Goal: Task Accomplishment & Management: Use online tool/utility

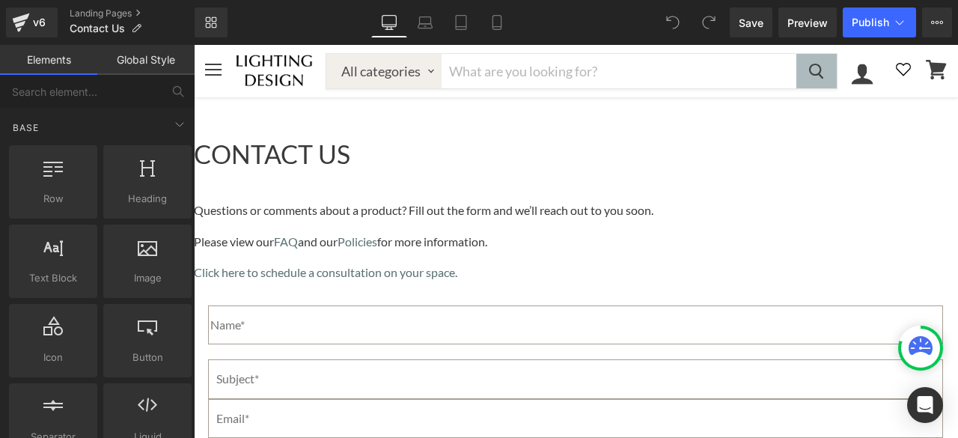
scroll to position [225, 0]
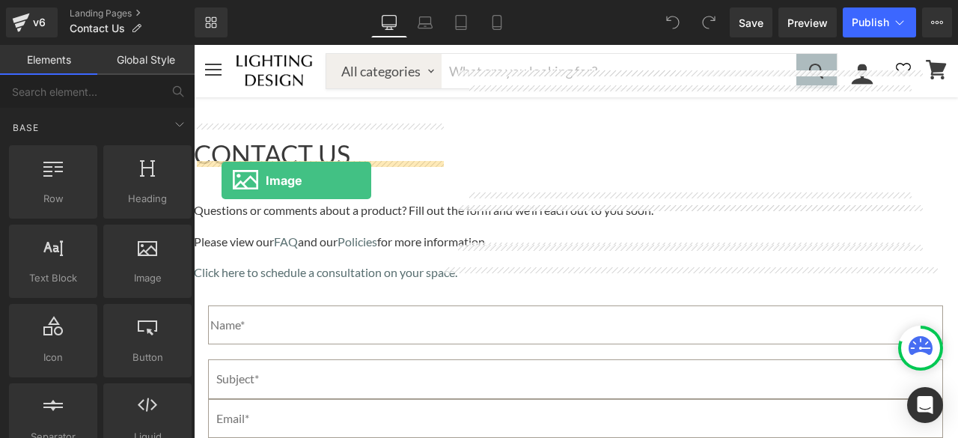
drag, startPoint x: 334, startPoint y: 312, endPoint x: 222, endPoint y: 180, distance: 173.1
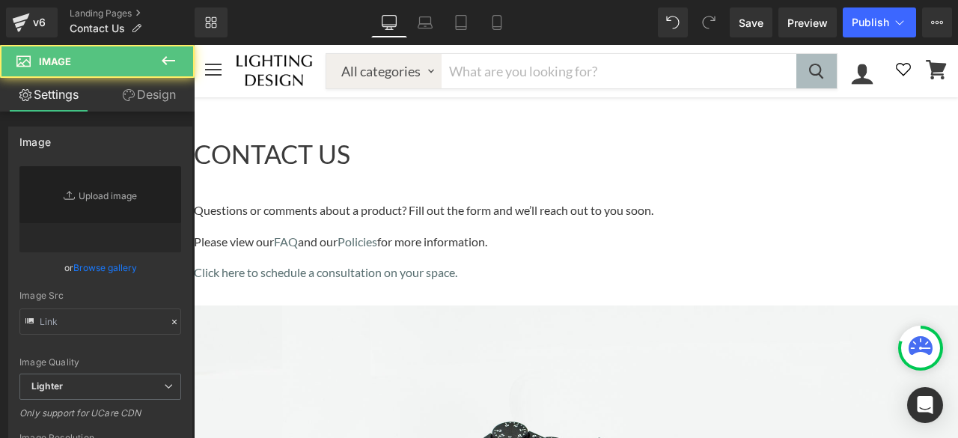
type input "//[DOMAIN_NAME][URL]"
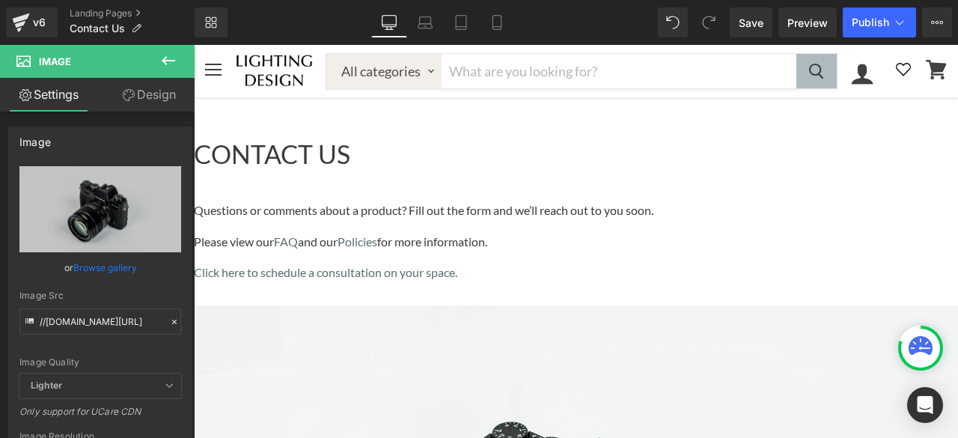
click at [194, 45] on span "Image" at bounding box center [194, 45] width 0 height 0
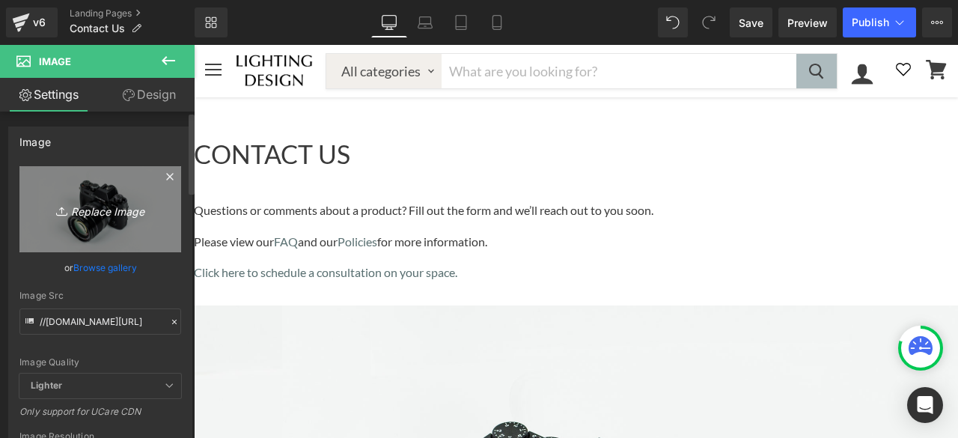
click at [94, 209] on icon "Replace Image" at bounding box center [100, 209] width 120 height 19
type input "C:\fakepath\downloadshowroomimagelightdesign.avif"
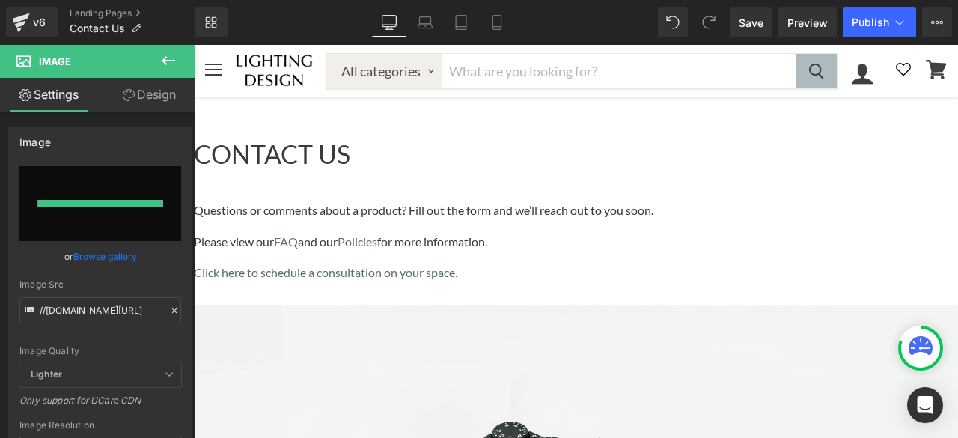
type input "[URL][DOMAIN_NAME]"
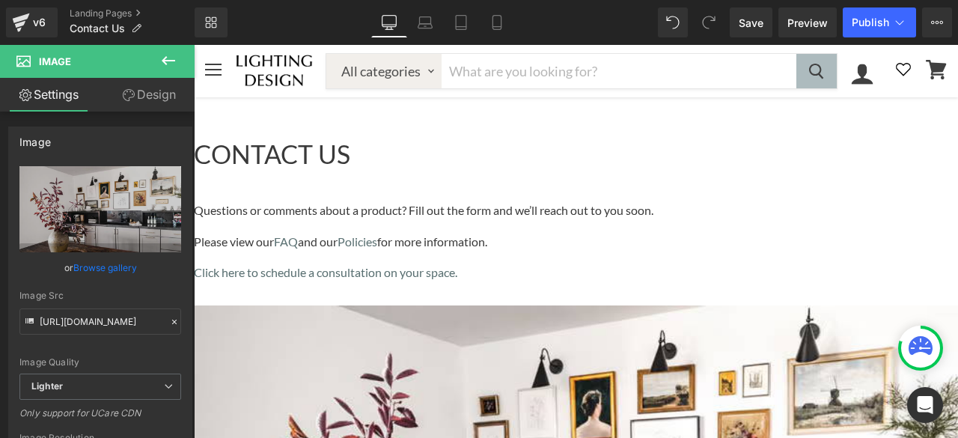
click at [194, 45] on icon "Main content" at bounding box center [194, 45] width 0 height 0
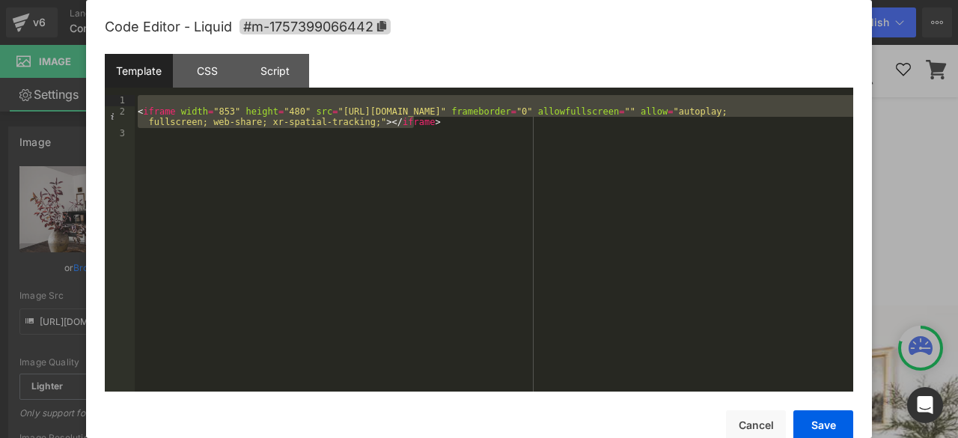
drag, startPoint x: 429, startPoint y: 127, endPoint x: 141, endPoint y: 103, distance: 289.2
click at [141, 103] on div "< iframe width = "853" height = "480" src = "[URL][DOMAIN_NAME]" frameborder = …" at bounding box center [494, 254] width 719 height 318
click at [756, 423] on button "Cancel" at bounding box center [756, 425] width 60 height 30
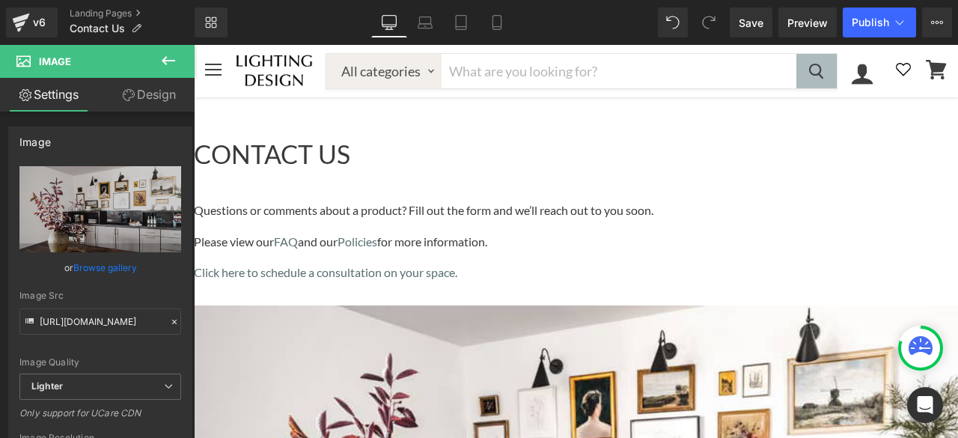
click at [194, 45] on icon "Main content" at bounding box center [194, 45] width 0 height 0
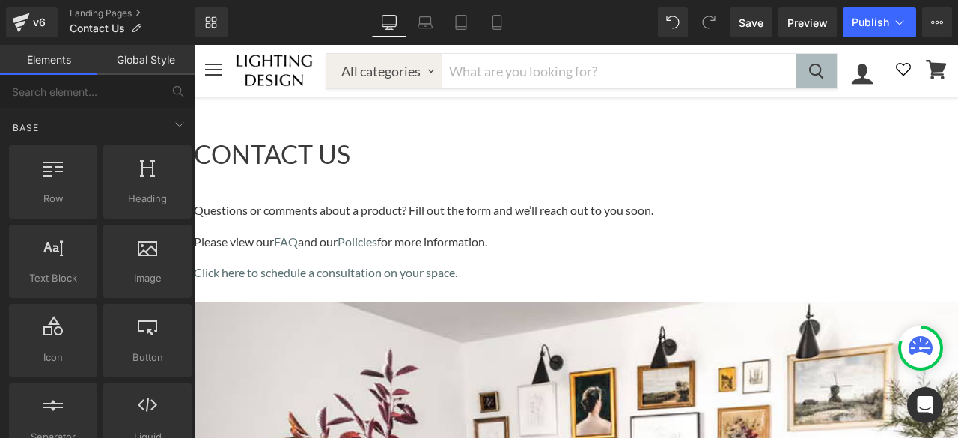
scroll to position [449, 0]
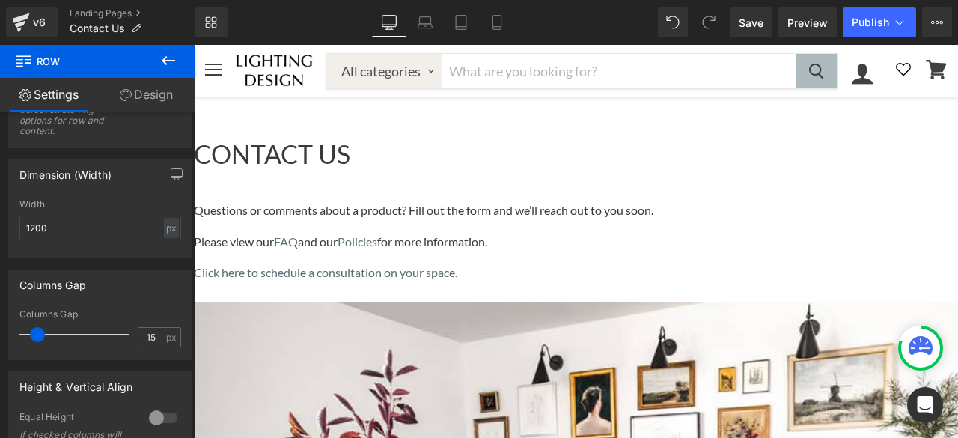
scroll to position [599, 0]
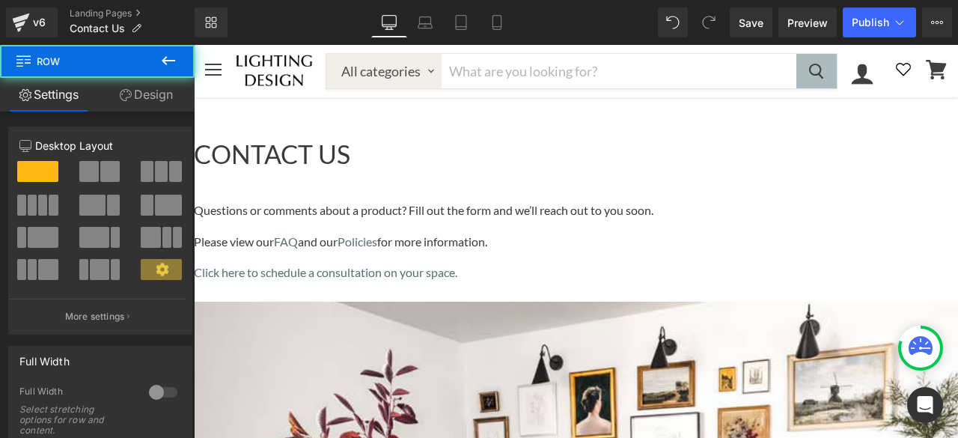
click at [194, 45] on icon "Main content" at bounding box center [194, 45] width 0 height 0
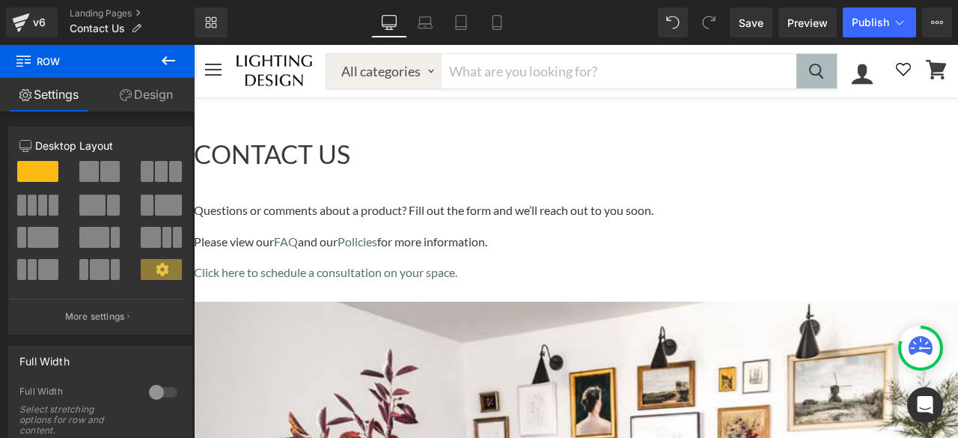
click at [194, 45] on icon "Main content" at bounding box center [194, 45] width 0 height 0
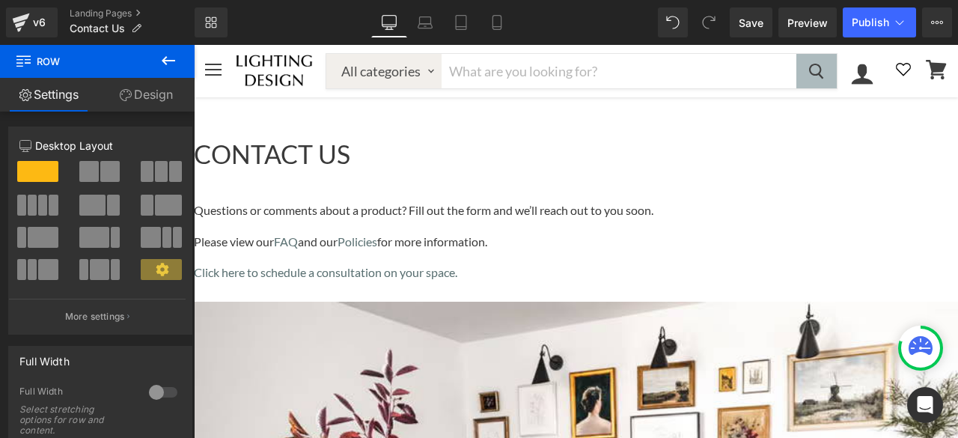
click at [194, 45] on icon "Main content" at bounding box center [194, 45] width 0 height 0
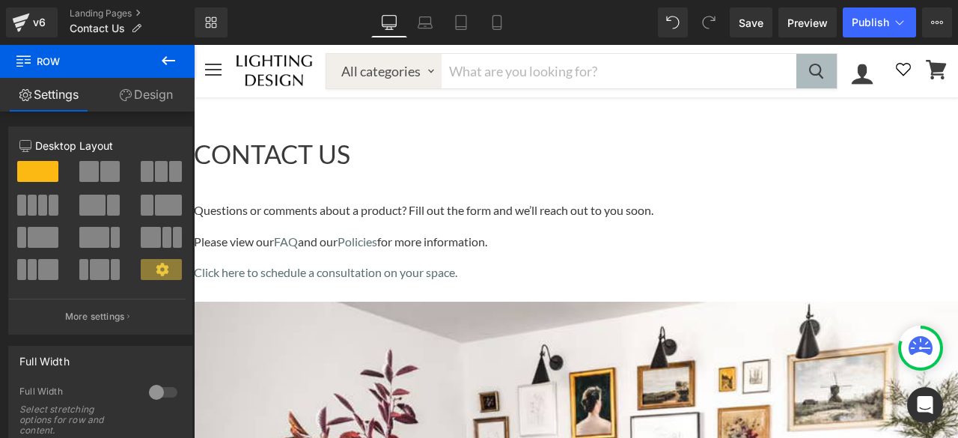
click at [194, 45] on icon "Main content" at bounding box center [194, 45] width 0 height 0
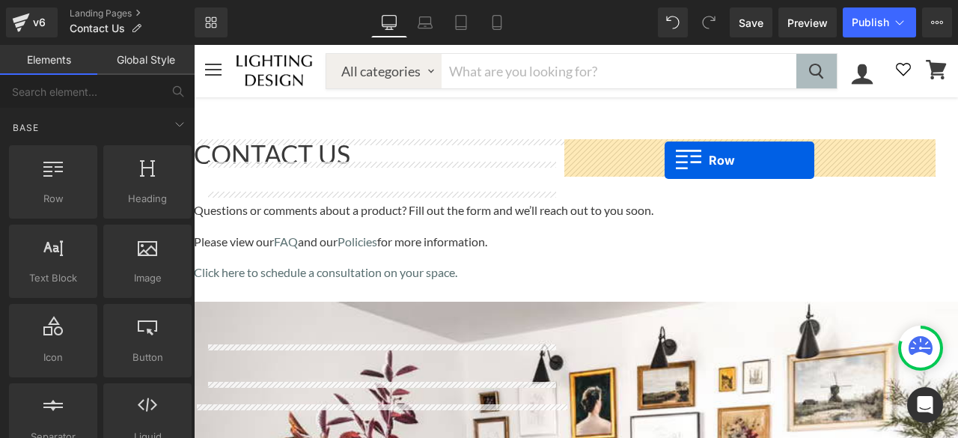
drag, startPoint x: 242, startPoint y: 237, endPoint x: 666, endPoint y: 161, distance: 430.4
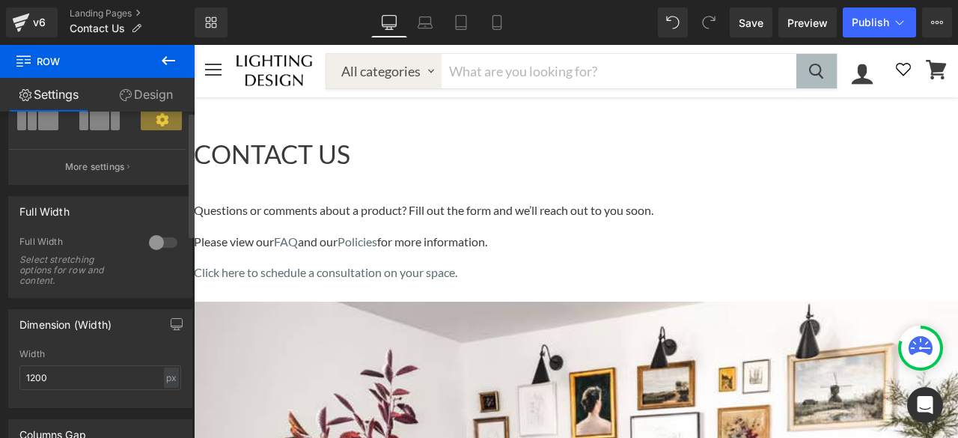
scroll to position [0, 0]
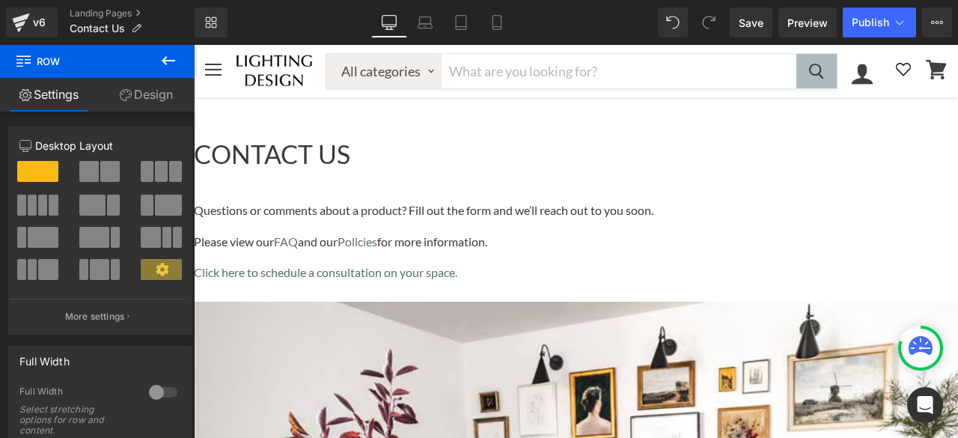
click at [166, 62] on icon at bounding box center [168, 61] width 18 height 18
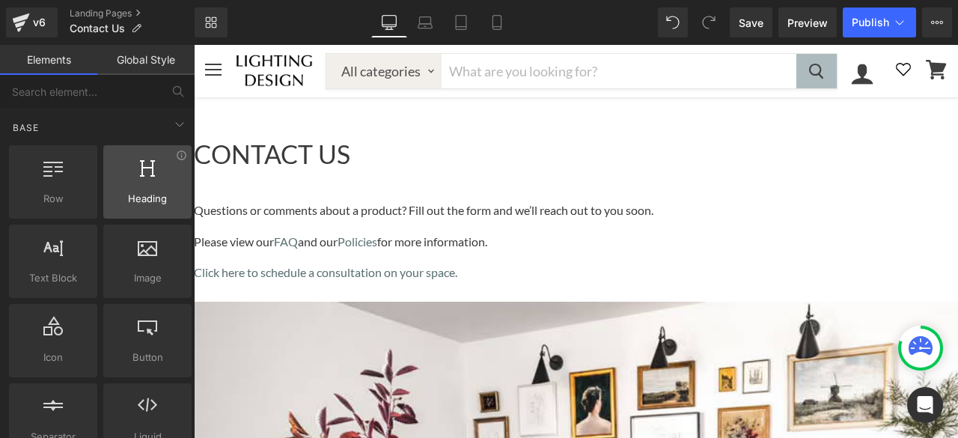
scroll to position [150, 0]
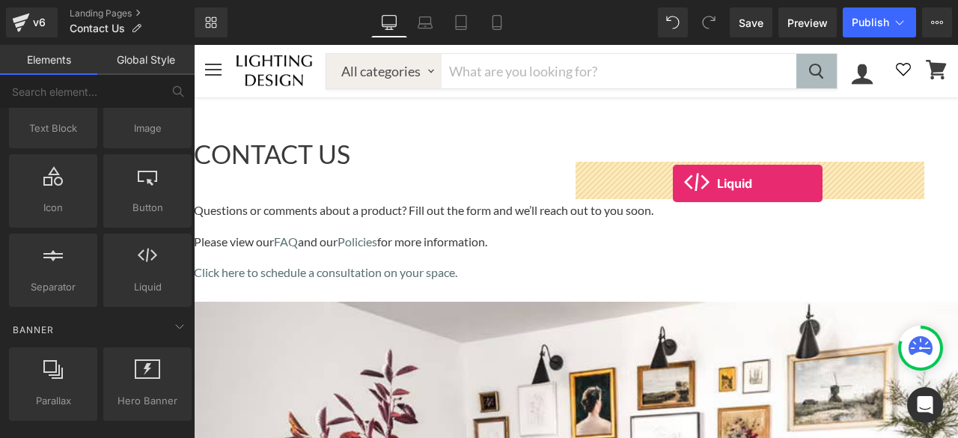
drag, startPoint x: 337, startPoint y: 319, endPoint x: 673, endPoint y: 183, distance: 362.4
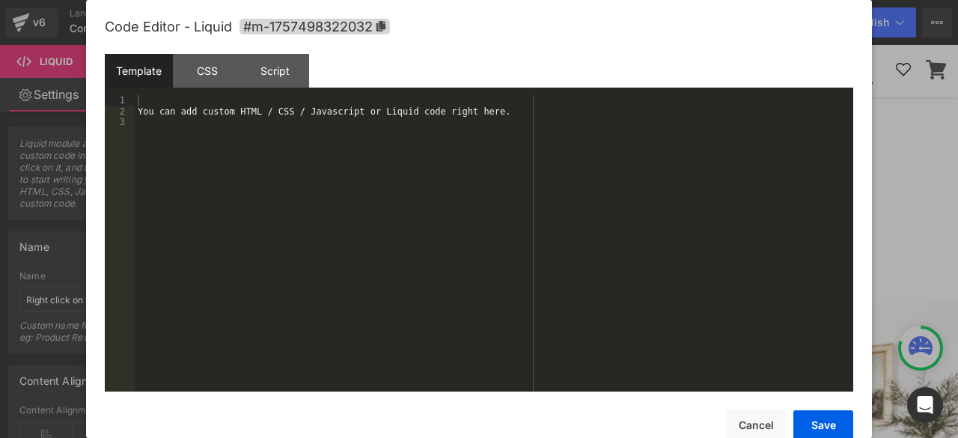
click at [194, 45] on icon "Main content" at bounding box center [194, 45] width 0 height 0
click at [204, 141] on div "You can add custom HTML / CSS / Javascript or Liquid code right here." at bounding box center [494, 254] width 719 height 318
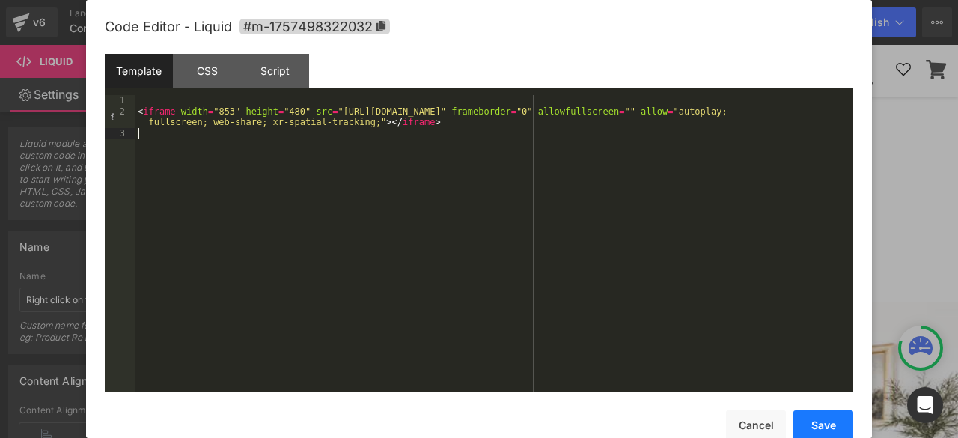
click at [822, 421] on button "Save" at bounding box center [824, 425] width 60 height 30
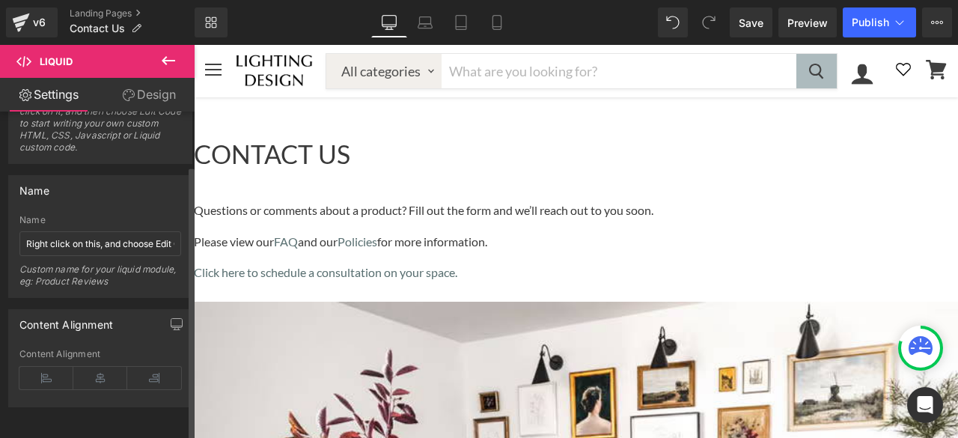
scroll to position [0, 0]
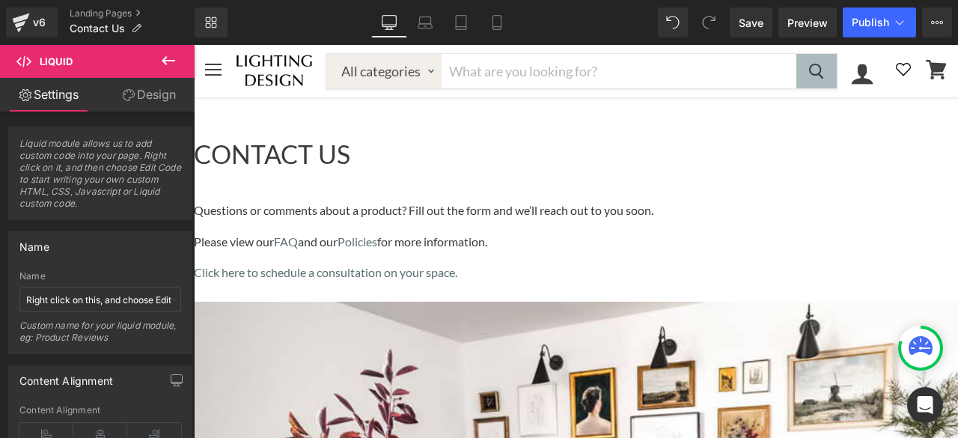
click at [194, 45] on span "Row" at bounding box center [194, 45] width 0 height 0
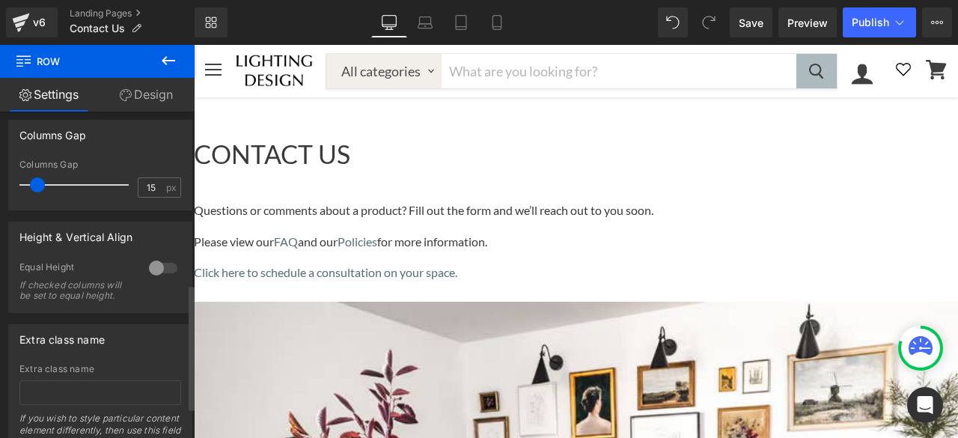
scroll to position [524, 0]
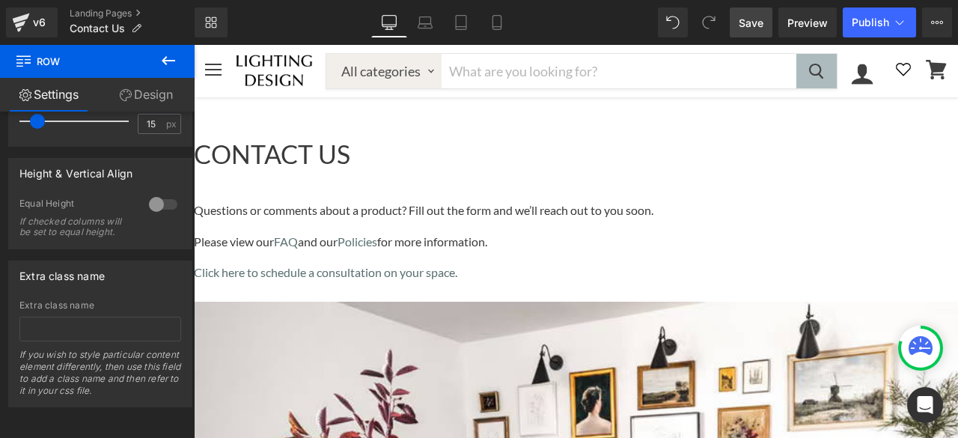
click at [751, 23] on span "Save" at bounding box center [751, 23] width 25 height 16
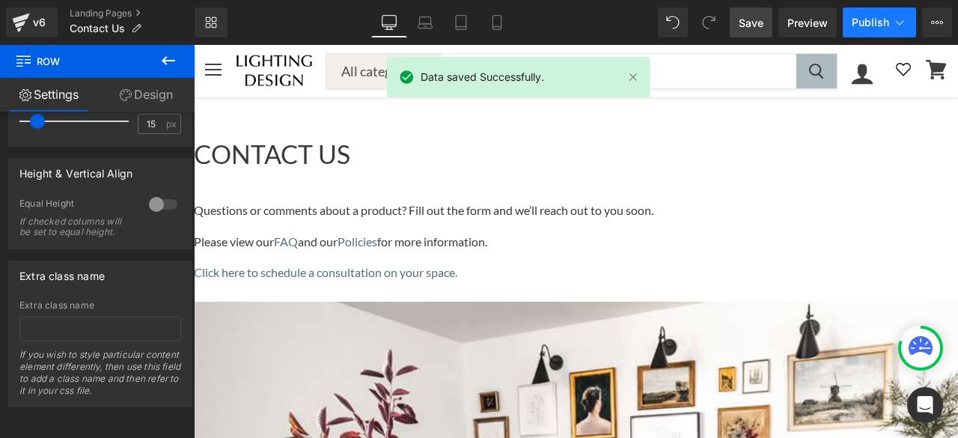
click at [871, 22] on span "Publish" at bounding box center [870, 22] width 37 height 12
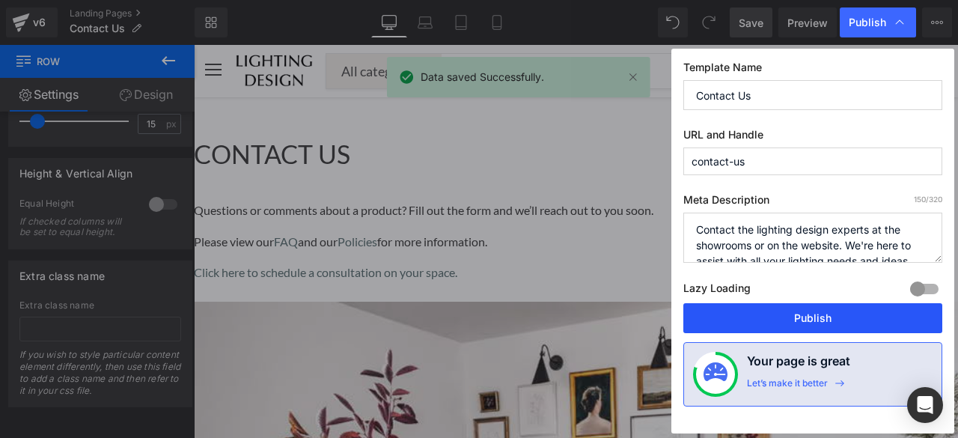
click at [785, 311] on button "Publish" at bounding box center [812, 318] width 259 height 30
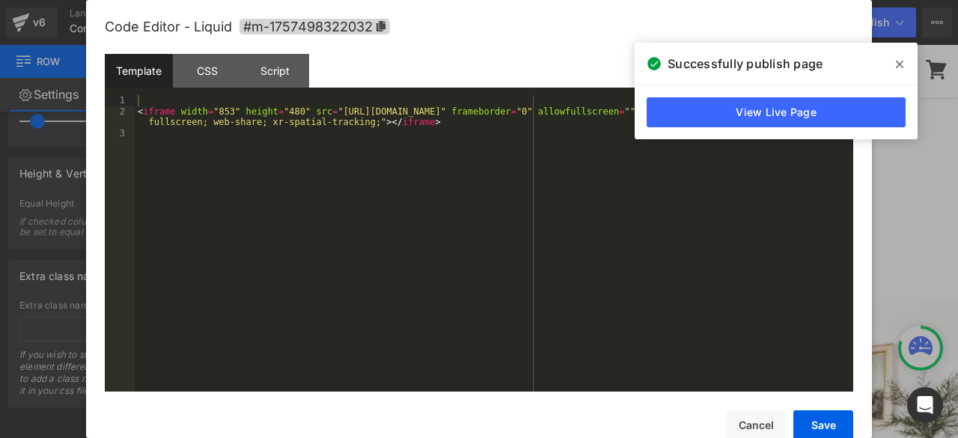
click at [194, 45] on icon "Main content" at bounding box center [194, 45] width 0 height 0
click at [199, 72] on div "CSS" at bounding box center [207, 71] width 68 height 34
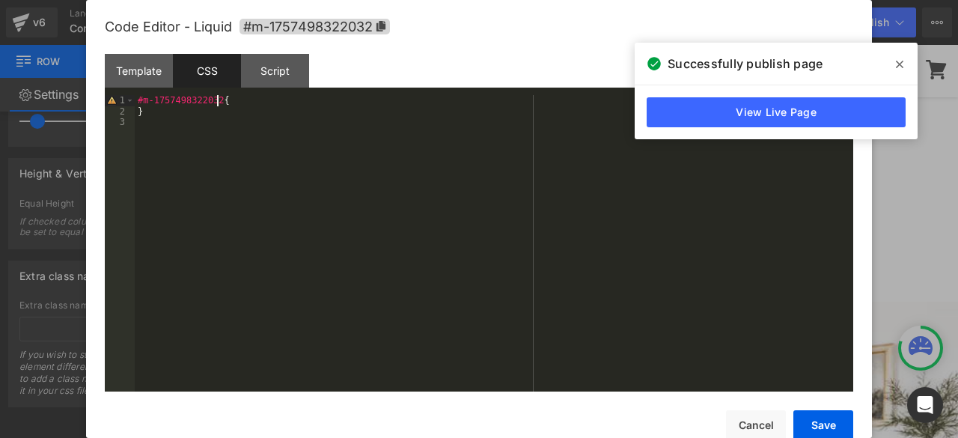
click at [218, 98] on div "#m-1757498322032 { }" at bounding box center [494, 254] width 719 height 318
click at [817, 429] on button "Save" at bounding box center [824, 425] width 60 height 30
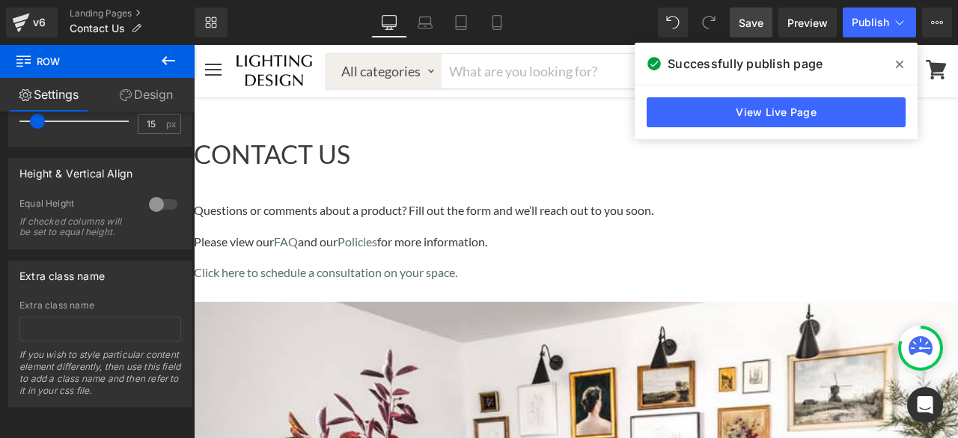
click at [753, 20] on span "Save" at bounding box center [751, 23] width 25 height 16
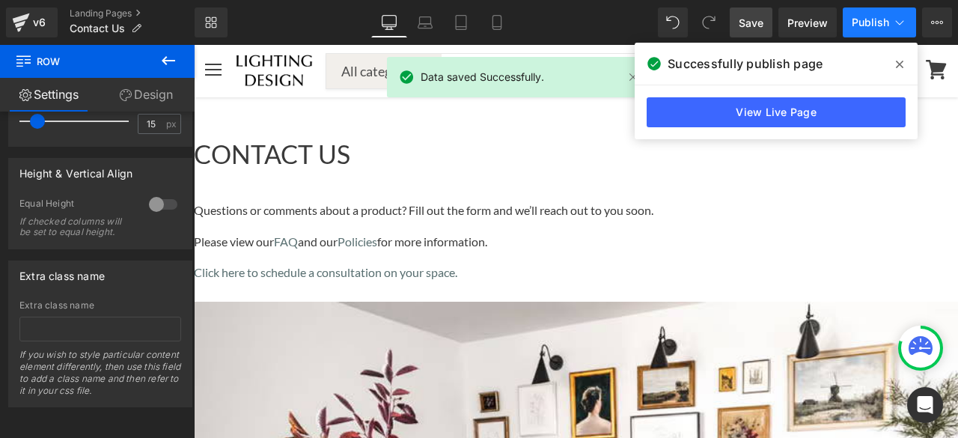
click at [866, 19] on span "Publish" at bounding box center [870, 22] width 37 height 12
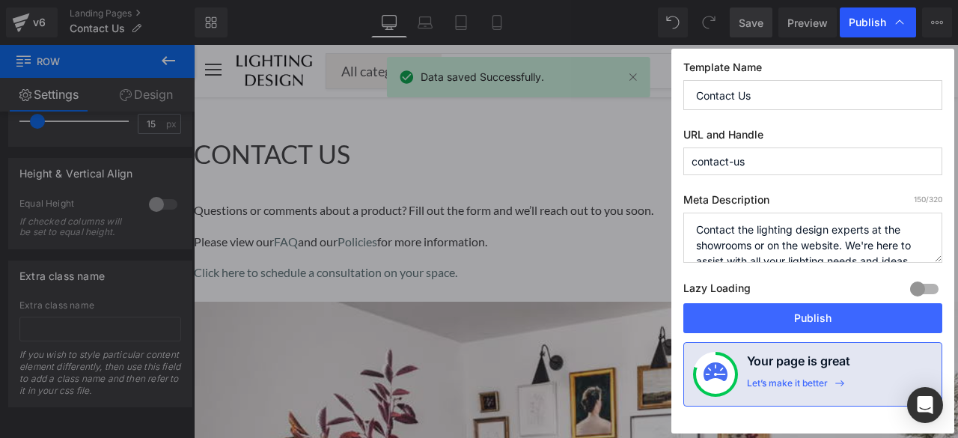
click at [861, 19] on span "Publish" at bounding box center [867, 22] width 37 height 13
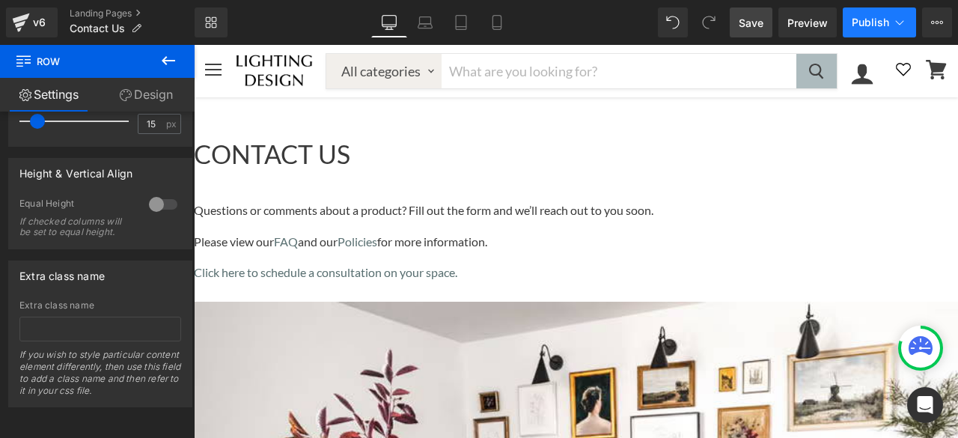
click at [862, 20] on span "Publish" at bounding box center [870, 22] width 37 height 12
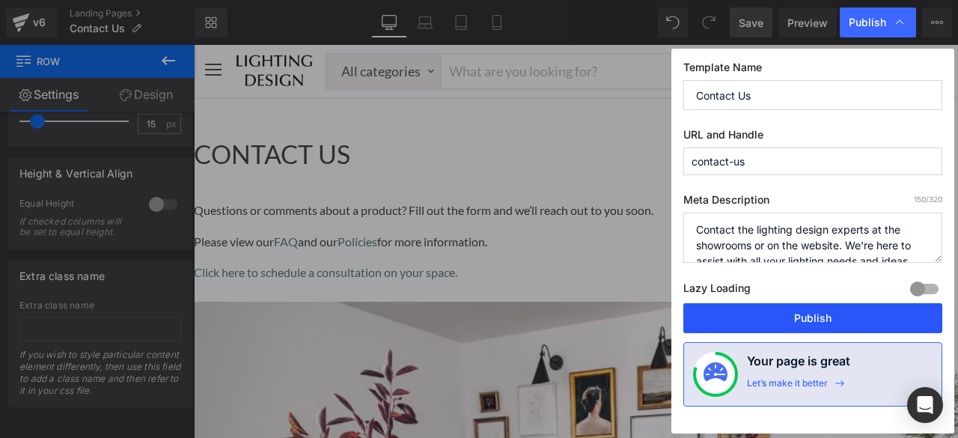
click at [824, 317] on button "Publish" at bounding box center [812, 318] width 259 height 30
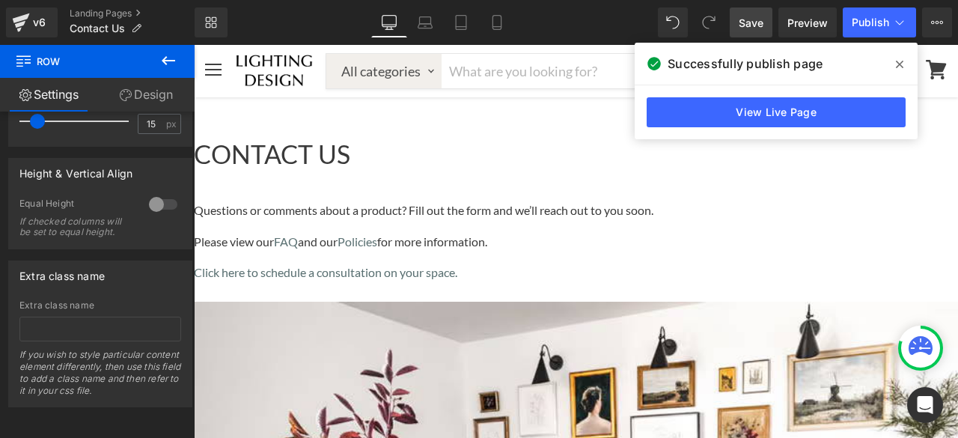
click at [901, 65] on icon at bounding box center [899, 64] width 7 height 7
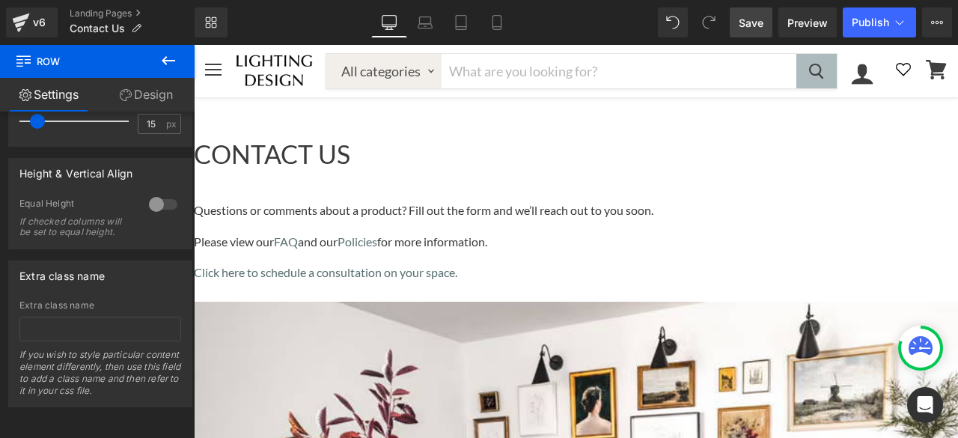
click at [194, 45] on icon "Main content" at bounding box center [194, 45] width 0 height 0
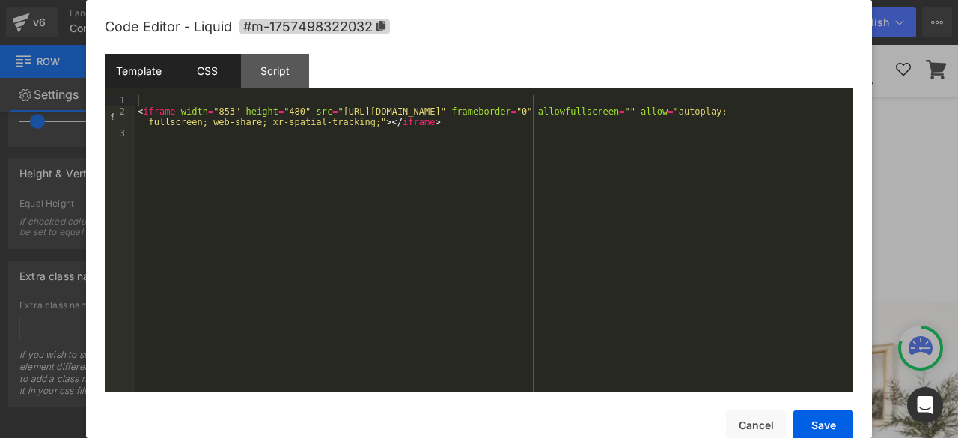
click at [201, 77] on div "CSS" at bounding box center [207, 71] width 68 height 34
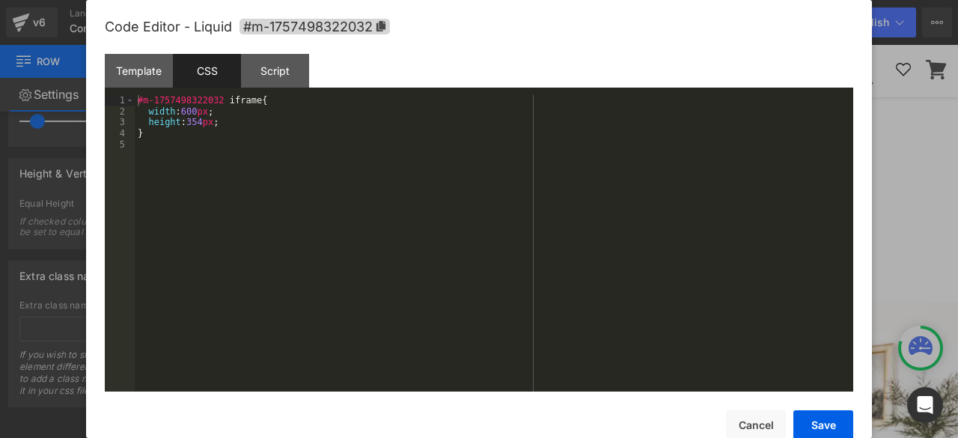
click at [171, 144] on div "#m-1757498322032 iframe { width : 600 px ; height : 354 px ; }" at bounding box center [494, 254] width 719 height 318
paste textarea
click at [818, 424] on button "Save" at bounding box center [824, 425] width 60 height 30
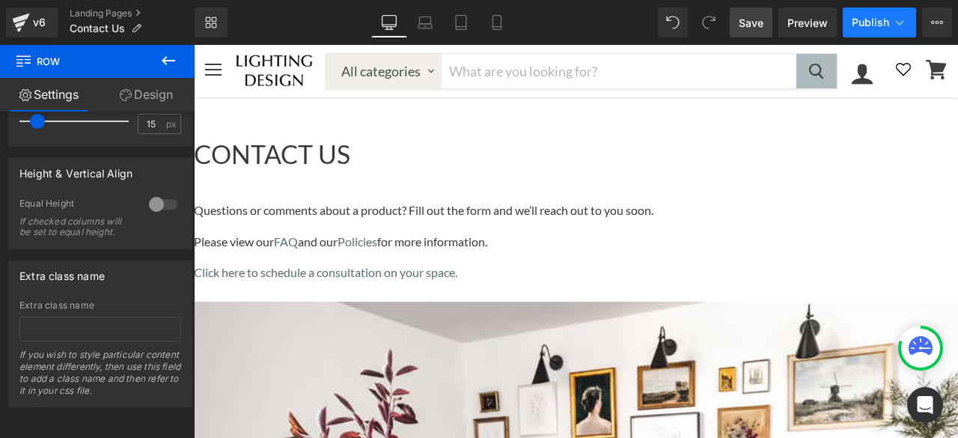
click at [871, 23] on span "Publish" at bounding box center [870, 22] width 37 height 12
click at [755, 25] on span "Save" at bounding box center [751, 23] width 25 height 16
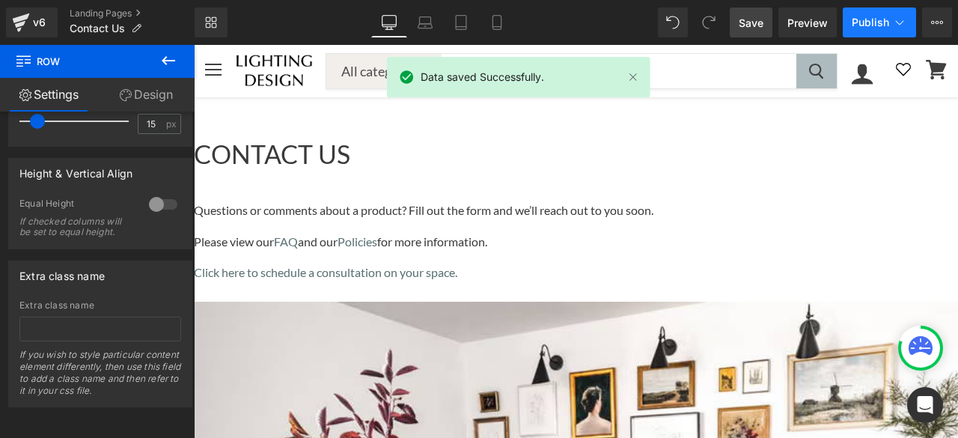
click at [871, 27] on span "Publish" at bounding box center [870, 22] width 37 height 12
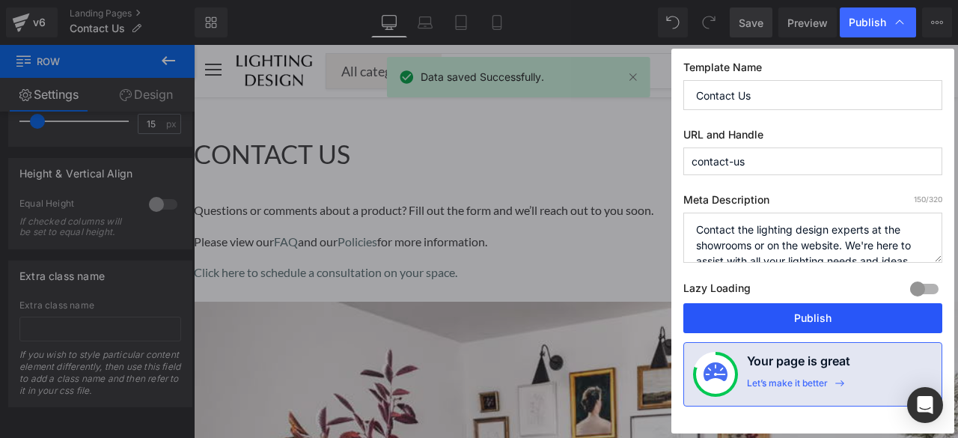
click at [802, 309] on button "Publish" at bounding box center [812, 318] width 259 height 30
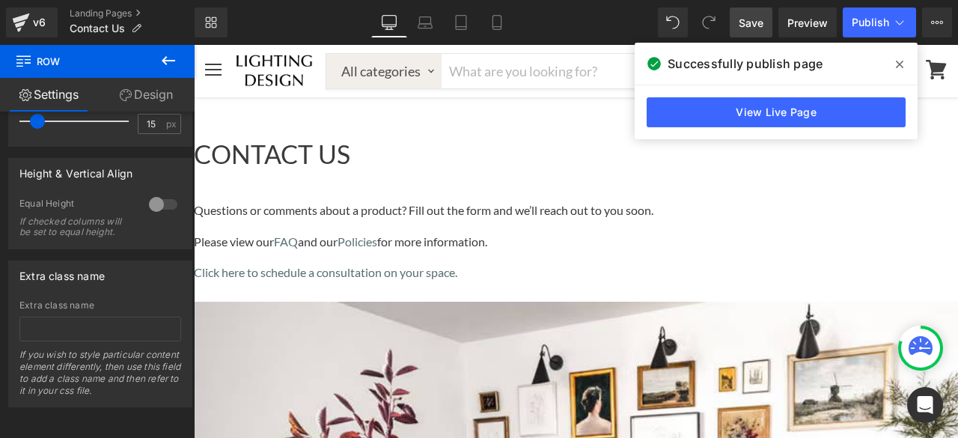
click at [897, 65] on icon at bounding box center [899, 64] width 7 height 12
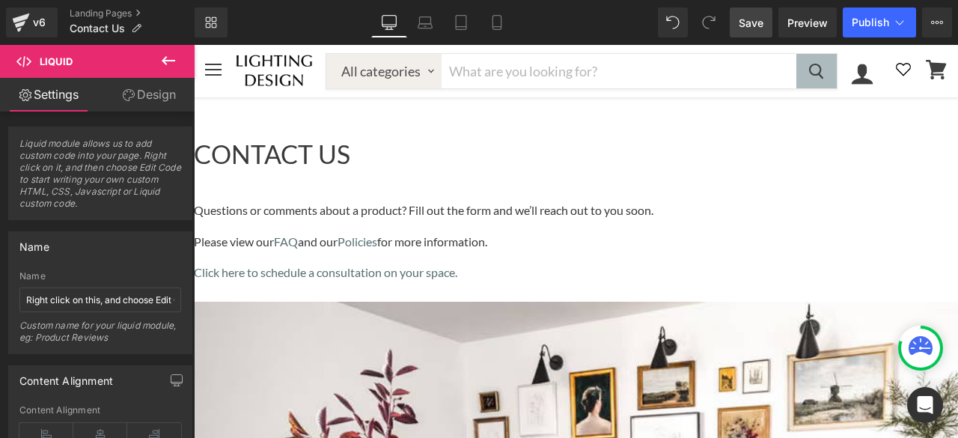
click at [142, 97] on link "Design" at bounding box center [148, 95] width 97 height 34
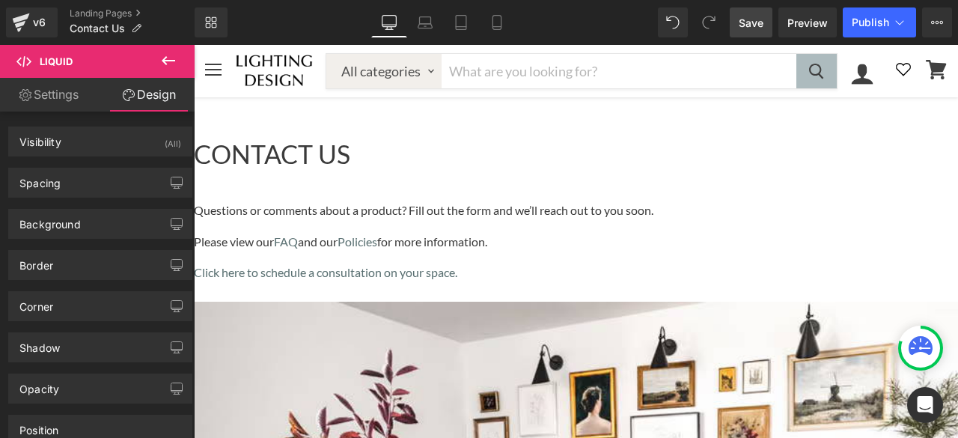
click at [56, 98] on link "Settings" at bounding box center [48, 95] width 97 height 34
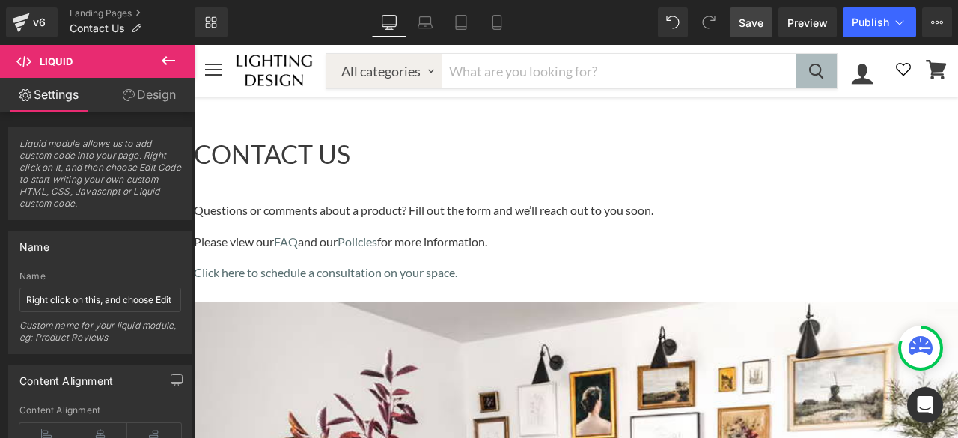
drag, startPoint x: 770, startPoint y: 152, endPoint x: 769, endPoint y: 162, distance: 10.6
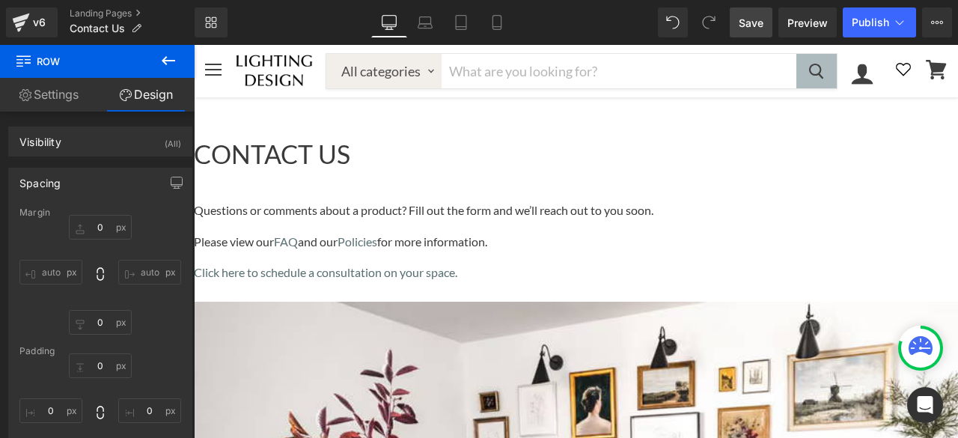
click at [43, 96] on link "Settings" at bounding box center [48, 95] width 97 height 34
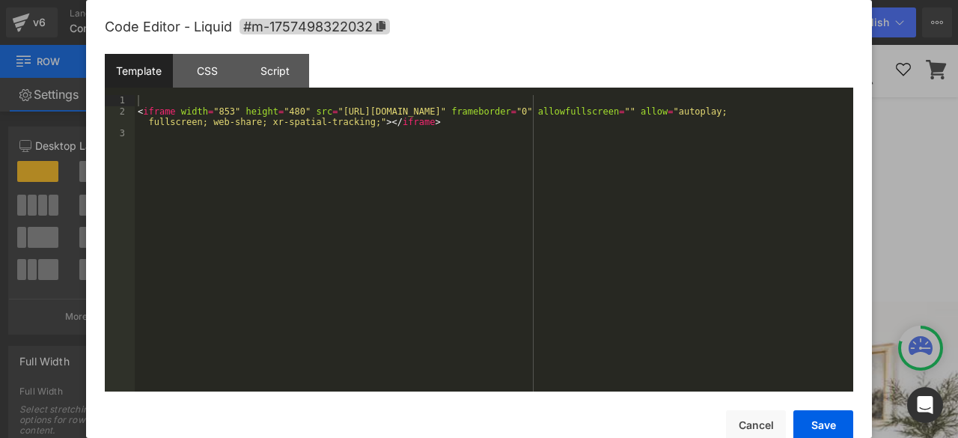
click at [202, 73] on div "CSS" at bounding box center [207, 71] width 68 height 34
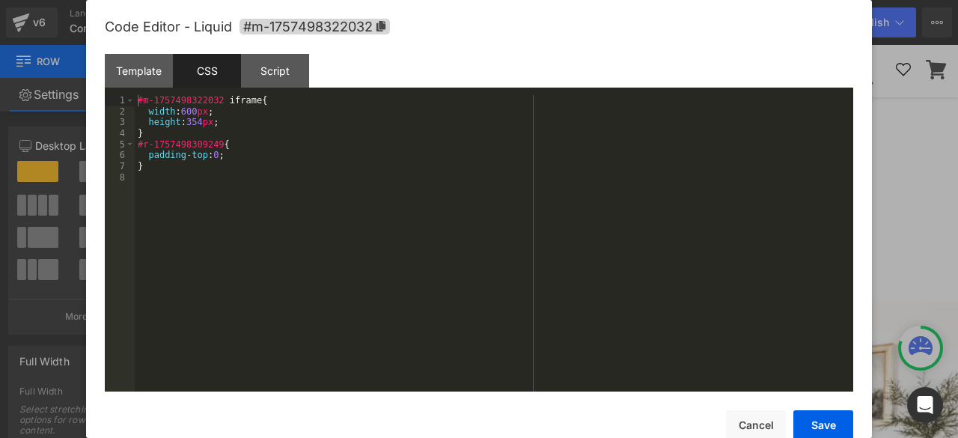
click at [155, 174] on div "#m-1757498322032 iframe { width : 600 px ; height : 354 px ; } #r-1757498309249…" at bounding box center [494, 254] width 719 height 318
paste textarea
click at [220, 179] on div "#m-1757498322032 iframe { width : 600 px ; height : 354 px ; } #r-1757498309249…" at bounding box center [494, 254] width 719 height 318
paste textarea
click at [807, 428] on button "Save" at bounding box center [824, 425] width 60 height 30
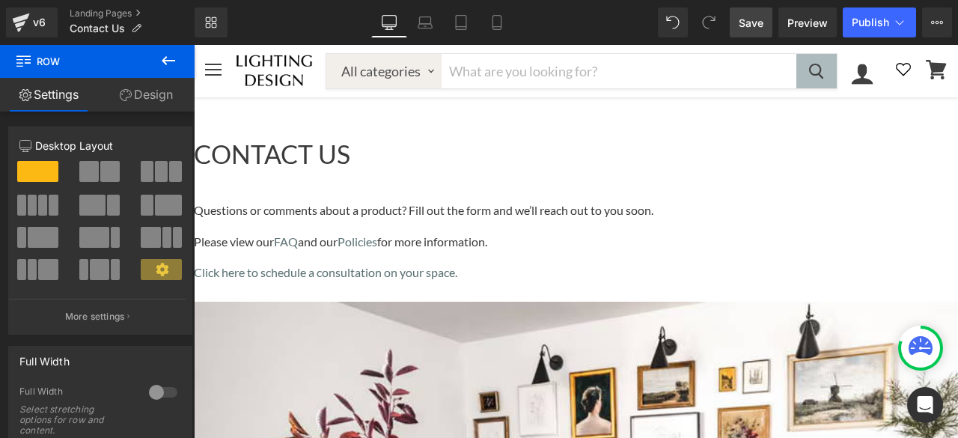
click at [747, 19] on span "Save" at bounding box center [751, 23] width 25 height 16
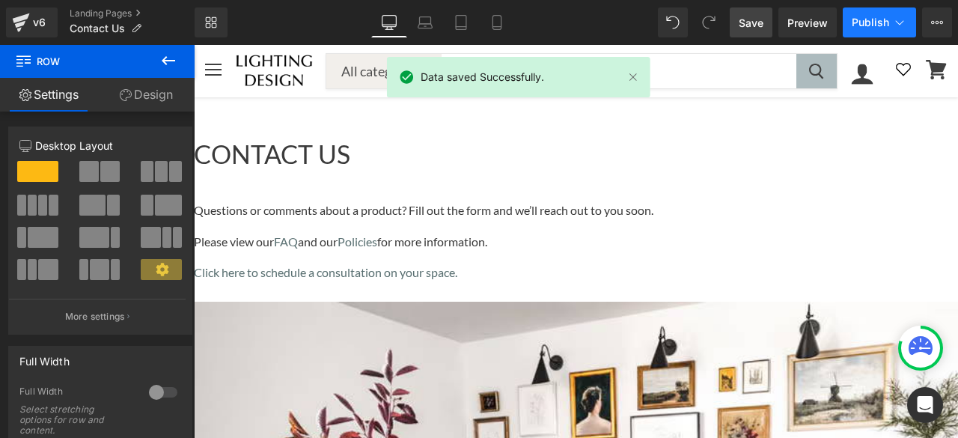
click at [861, 13] on button "Publish" at bounding box center [879, 22] width 73 height 30
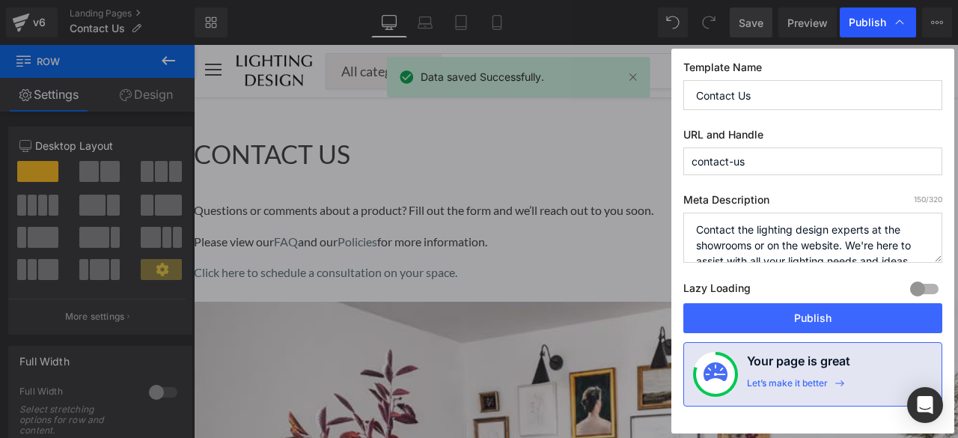
click at [865, 29] on span "Publish" at bounding box center [878, 22] width 58 height 15
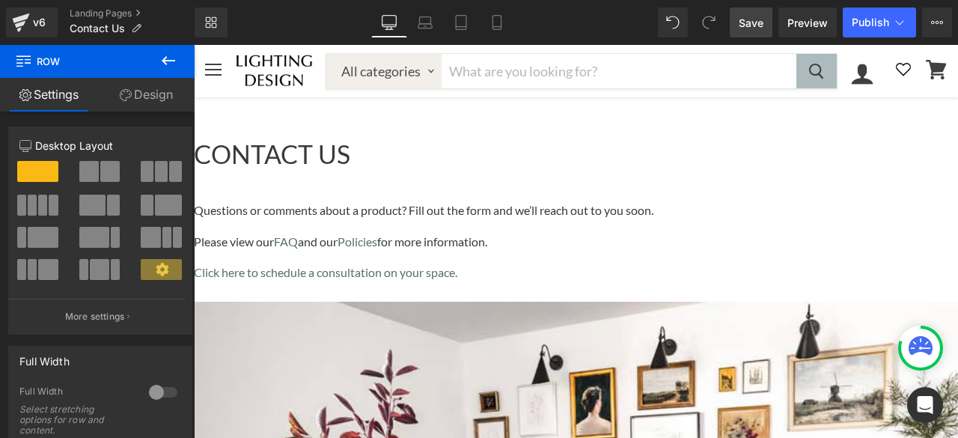
click at [194, 45] on link "Main content" at bounding box center [194, 45] width 0 height 0
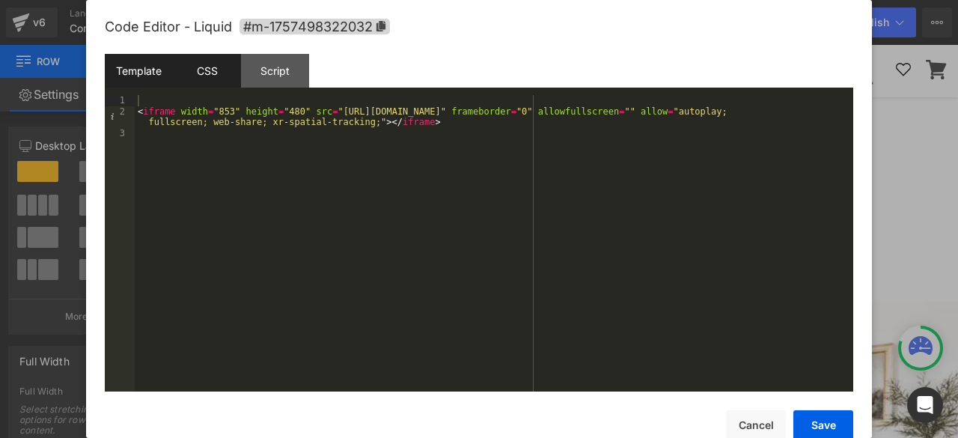
click at [210, 73] on div "CSS" at bounding box center [207, 71] width 68 height 34
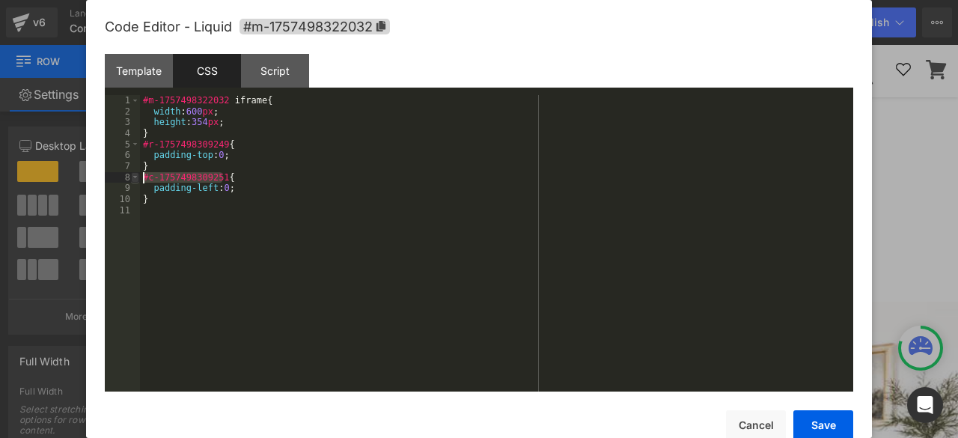
drag, startPoint x: 222, startPoint y: 178, endPoint x: 135, endPoint y: 175, distance: 87.6
click at [135, 175] on pre "1 2 3 4 5 6 7 8 9 10 11 #m-1757498322032 iframe { width : 600 px ; height : 354…" at bounding box center [479, 243] width 749 height 296
click at [817, 429] on button "Save" at bounding box center [824, 425] width 60 height 30
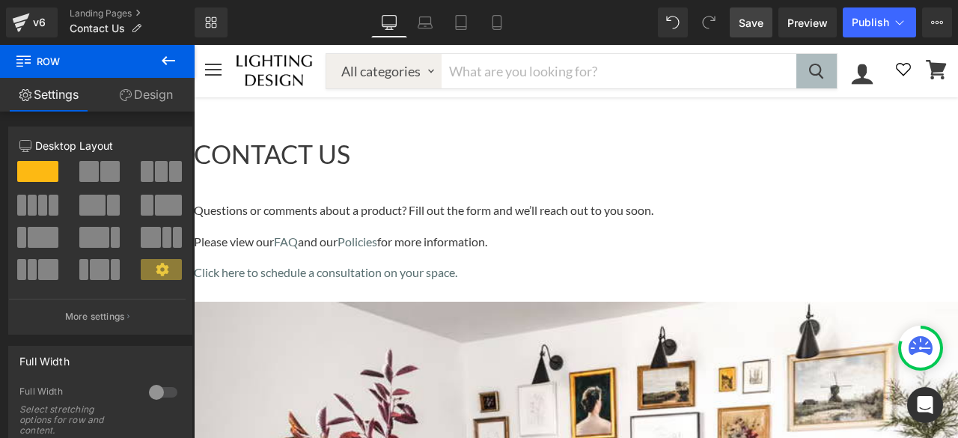
click at [752, 20] on span "Save" at bounding box center [751, 23] width 25 height 16
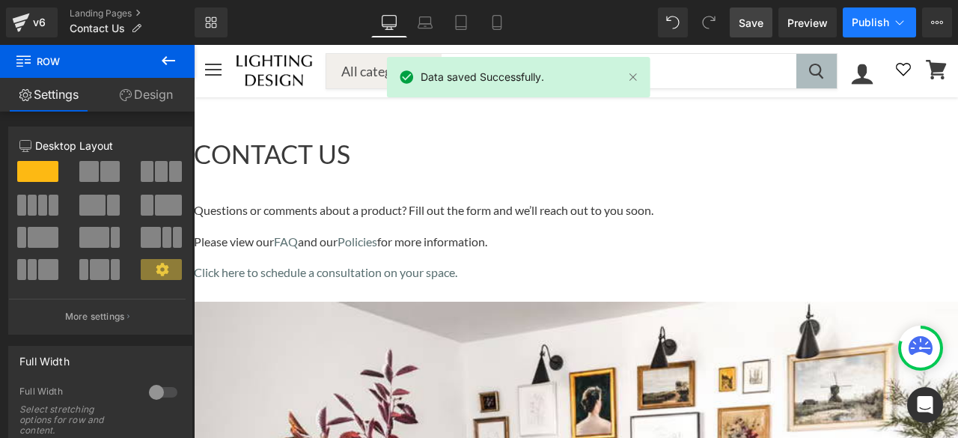
click at [863, 25] on span "Publish" at bounding box center [870, 22] width 37 height 12
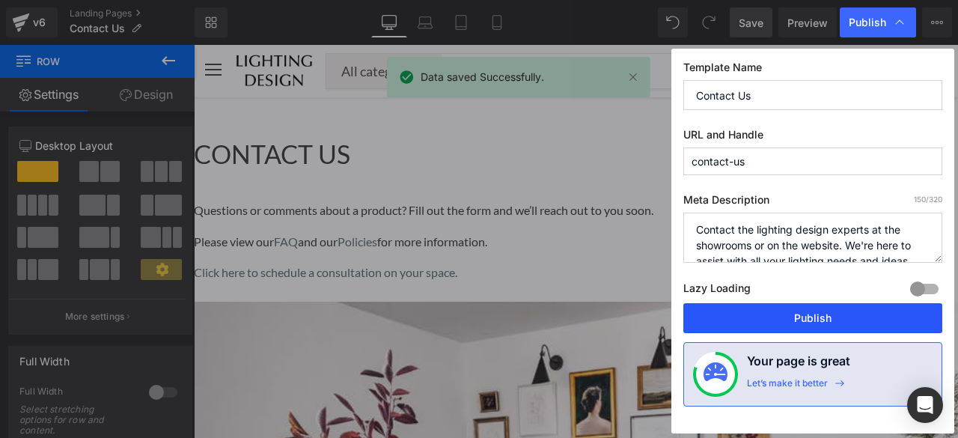
click at [822, 317] on button "Publish" at bounding box center [812, 318] width 259 height 30
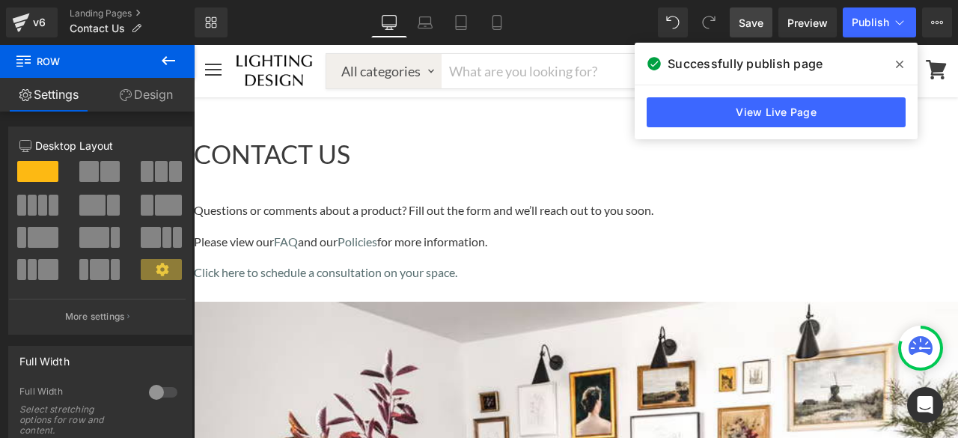
scroll to position [150, 0]
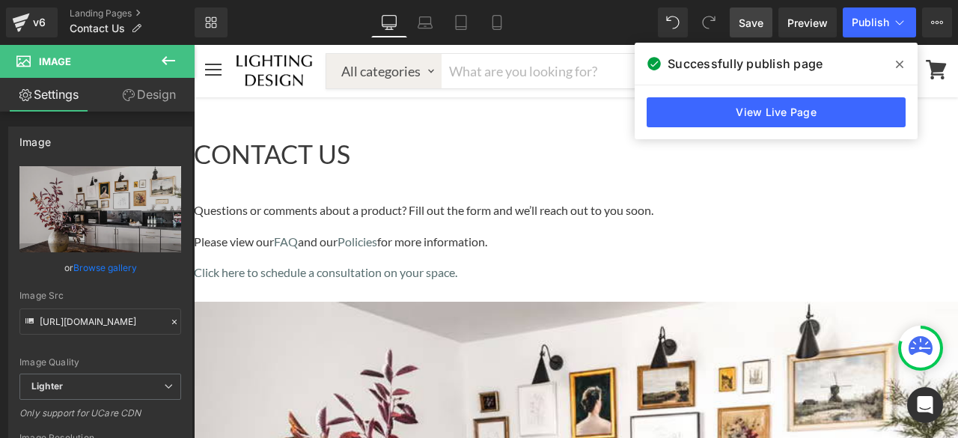
click at [147, 95] on link "Design" at bounding box center [148, 95] width 97 height 34
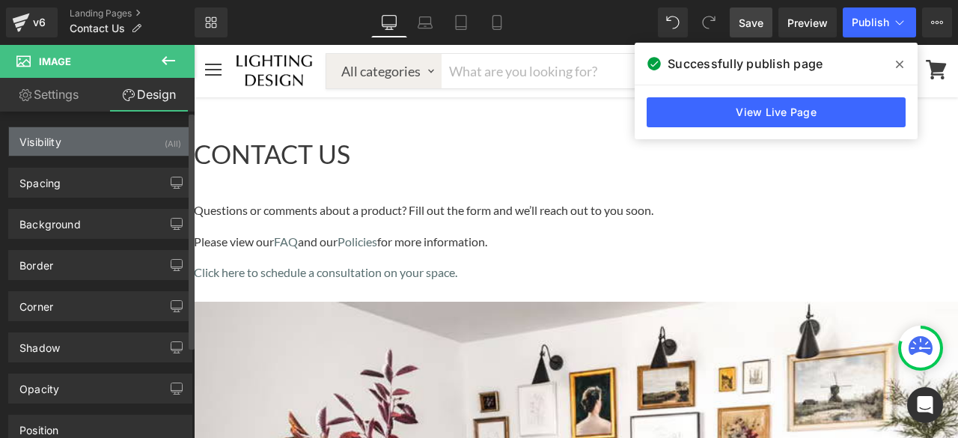
click at [59, 135] on div "Visibility" at bounding box center [40, 137] width 42 height 21
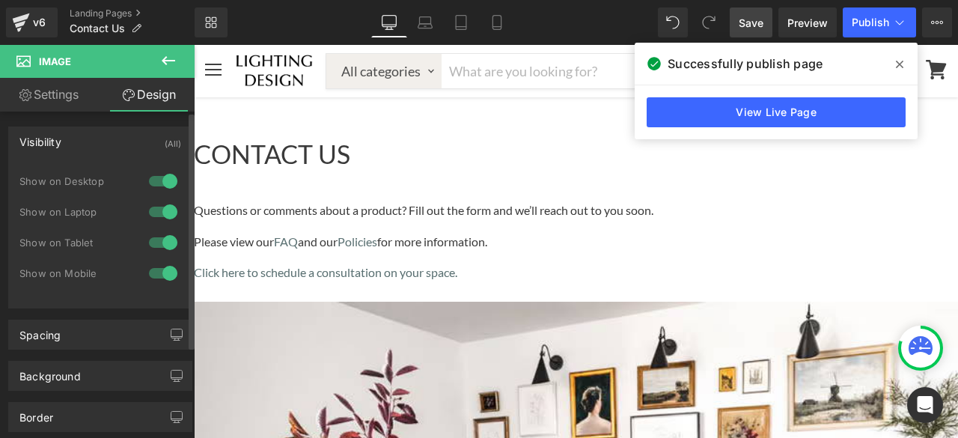
click at [148, 272] on div at bounding box center [163, 273] width 36 height 24
click at [755, 22] on span "Save" at bounding box center [751, 23] width 25 height 16
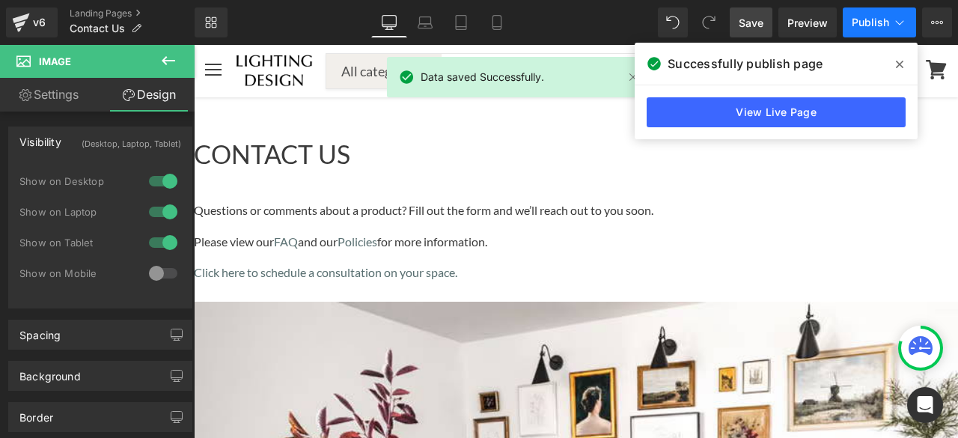
click at [854, 22] on span "Publish" at bounding box center [870, 22] width 37 height 12
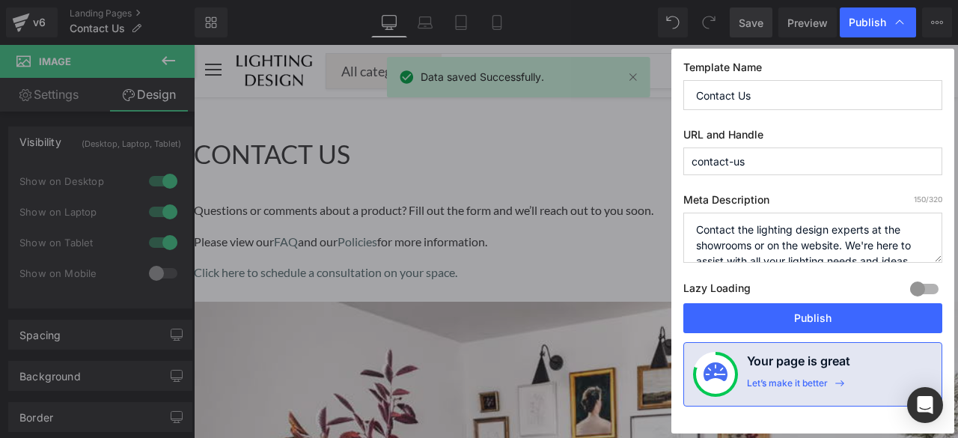
click at [854, 22] on span "Publish" at bounding box center [867, 22] width 37 height 13
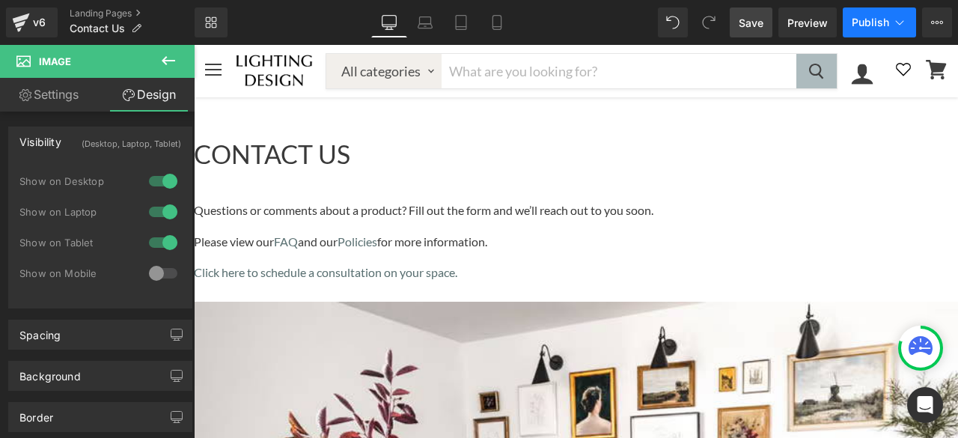
click at [854, 22] on span "Publish" at bounding box center [870, 22] width 37 height 12
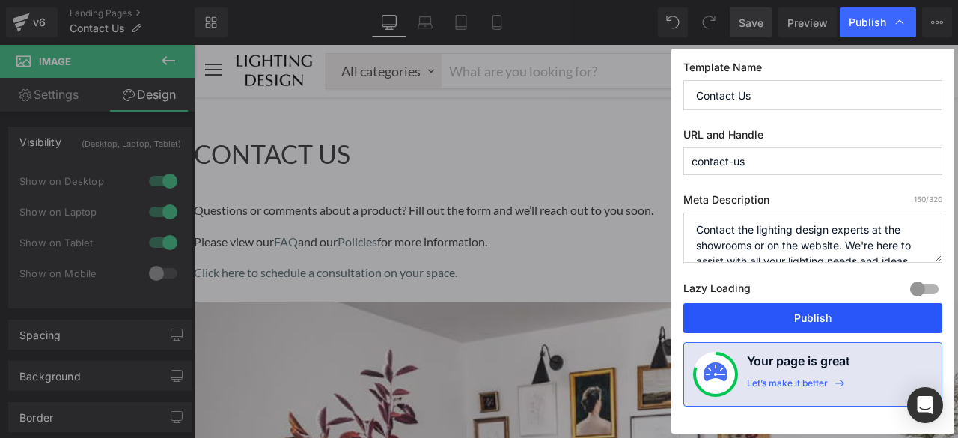
click at [794, 318] on button "Publish" at bounding box center [812, 318] width 259 height 30
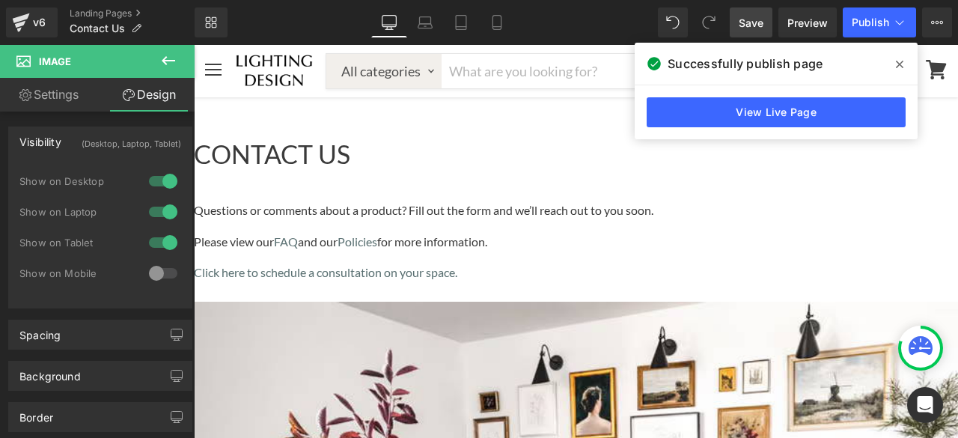
scroll to position [299, 0]
click at [194, 45] on link "Main content" at bounding box center [194, 45] width 0 height 0
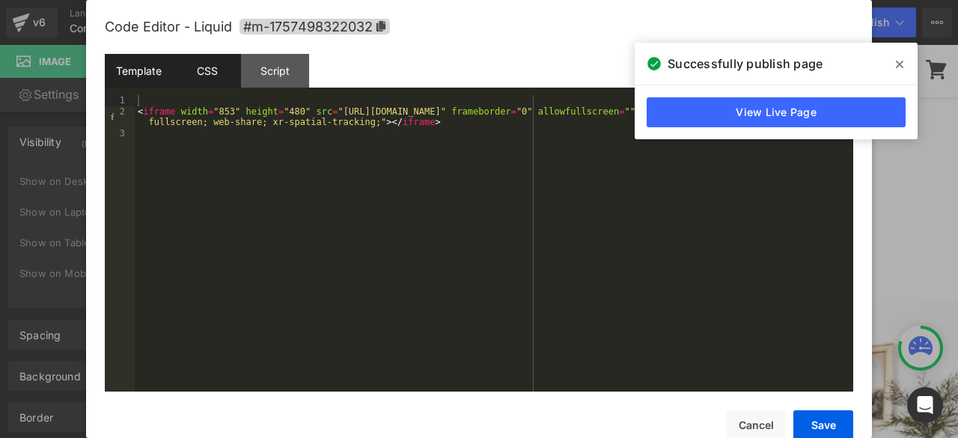
click at [206, 78] on div "CSS" at bounding box center [207, 71] width 68 height 34
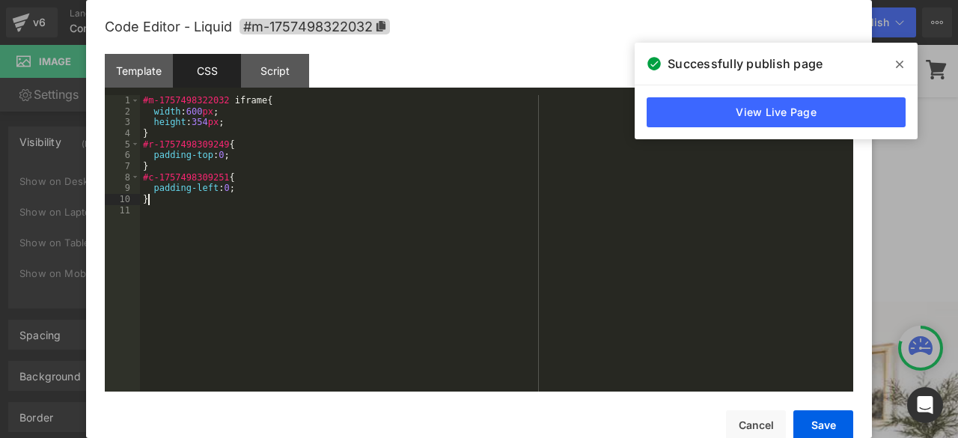
click at [167, 201] on div "#m-1757498322032 iframe { width : 600 px ; height : 354 px ; } #r-1757498309249…" at bounding box center [496, 254] width 713 height 318
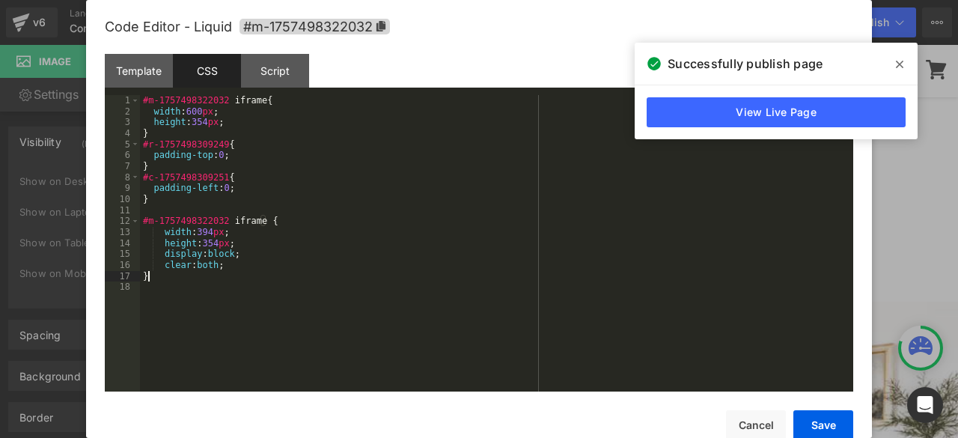
click at [151, 213] on div "#m-1757498322032 iframe { width : 600 px ; height : 354 px ; } #r-1757498309249…" at bounding box center [496, 254] width 713 height 318
paste textarea
click at [163, 283] on div "#m-1757498322032 iframe { width : 600 px ; height : 354 px ; } #r-1757498309249…" at bounding box center [496, 254] width 713 height 318
click at [171, 263] on div "#m-1757498322032 iframe { width : 600 px ; height : 354 px ; } #r-1757498309249…" at bounding box center [496, 254] width 713 height 318
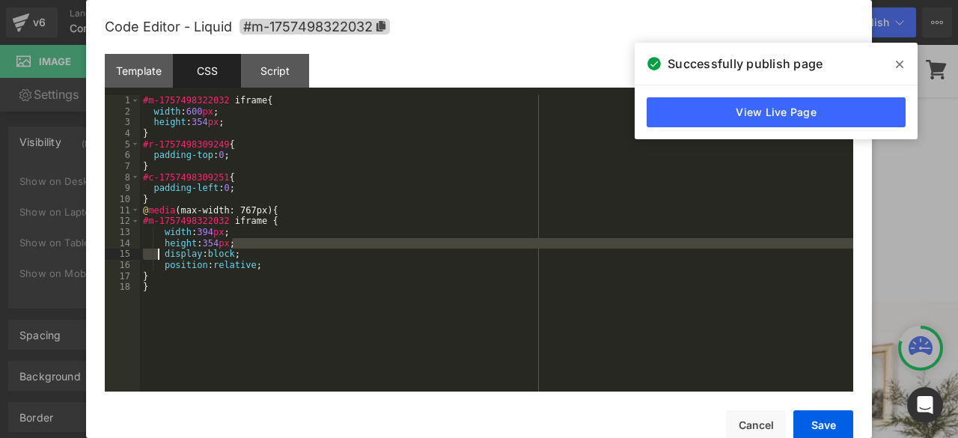
drag, startPoint x: 248, startPoint y: 249, endPoint x: 156, endPoint y: 254, distance: 91.5
click at [156, 254] on div "#m-1757498322032 iframe { width : 600 px ; height : 354 px ; } #r-1757498309249…" at bounding box center [496, 254] width 713 height 318
click at [158, 257] on div "#m-1757498322032 iframe { width : 600 px ; height : 354 px ; } #r-1757498309249…" at bounding box center [496, 243] width 713 height 296
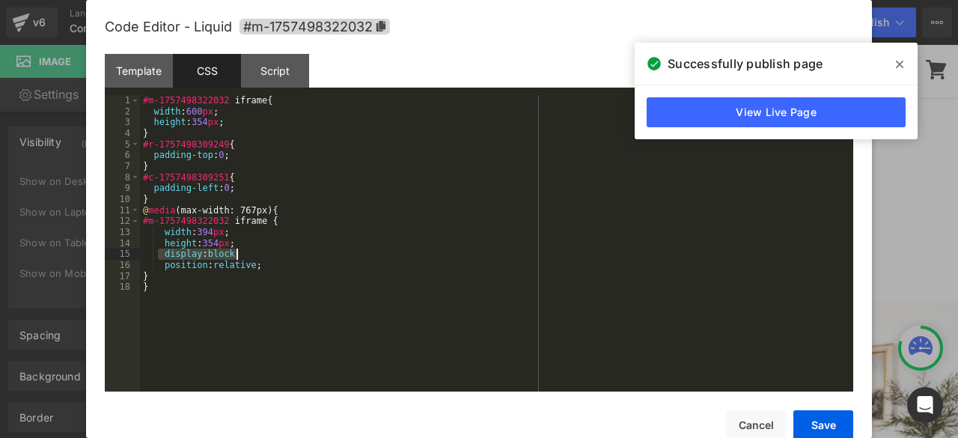
drag, startPoint x: 159, startPoint y: 257, endPoint x: 249, endPoint y: 252, distance: 90.7
click at [249, 252] on div "#m-1757498322032 iframe { width : 600 px ; height : 354 px ; } #r-1757498309249…" at bounding box center [496, 254] width 713 height 318
click at [814, 423] on button "Save" at bounding box center [824, 425] width 60 height 30
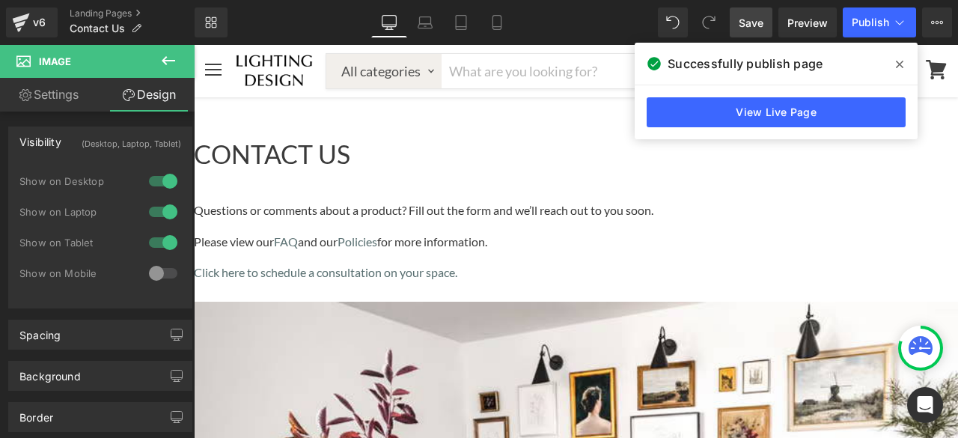
click at [903, 64] on icon at bounding box center [899, 64] width 7 height 12
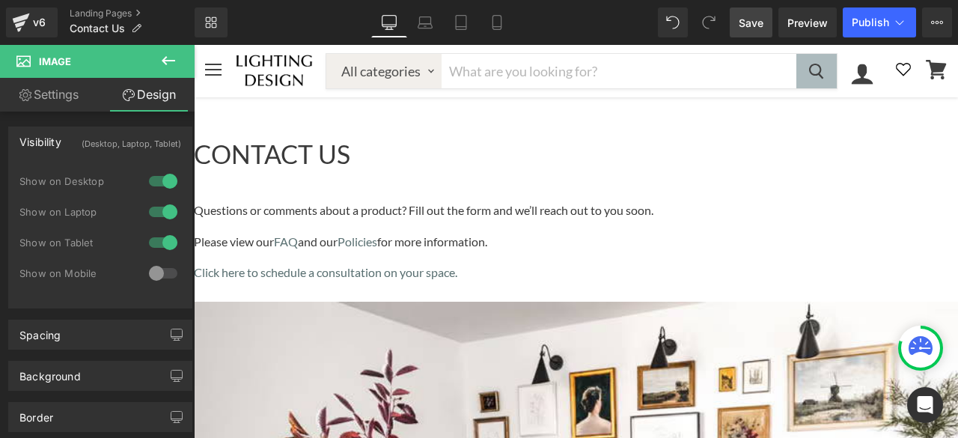
click at [763, 25] on span "Save" at bounding box center [751, 23] width 25 height 16
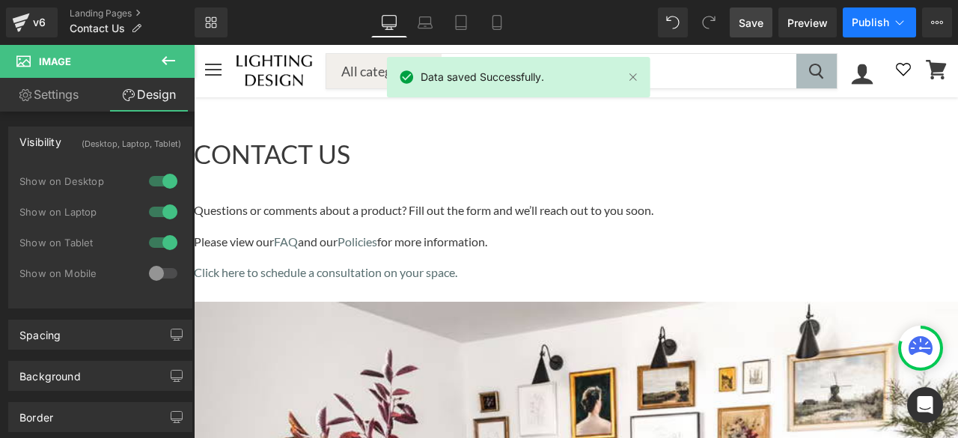
click at [865, 31] on button "Publish" at bounding box center [879, 22] width 73 height 30
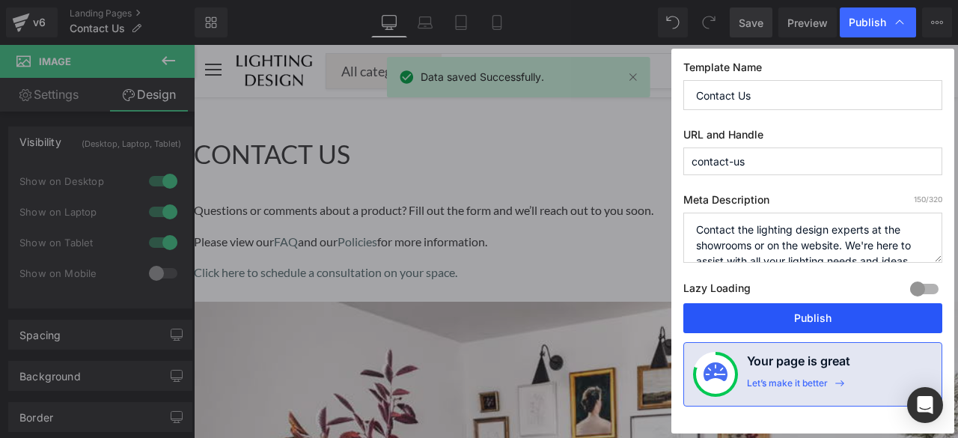
click at [818, 314] on button "Publish" at bounding box center [812, 318] width 259 height 30
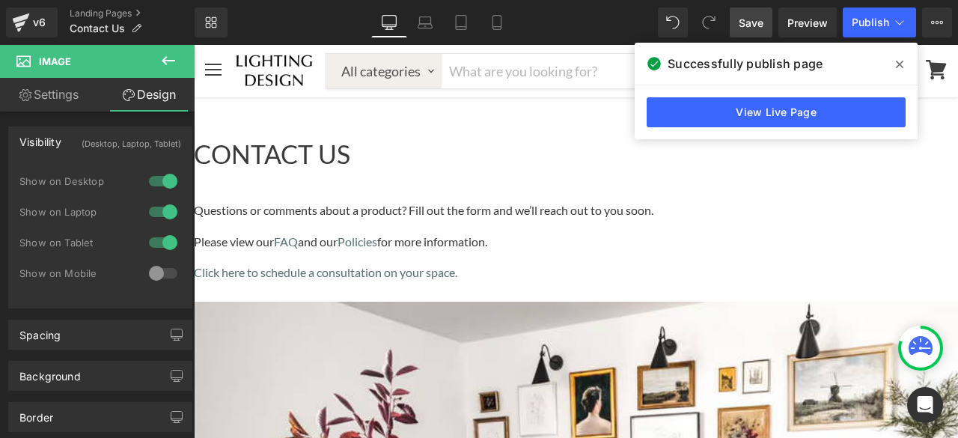
scroll to position [374, 0]
click at [194, 45] on icon "Main content" at bounding box center [194, 45] width 0 height 0
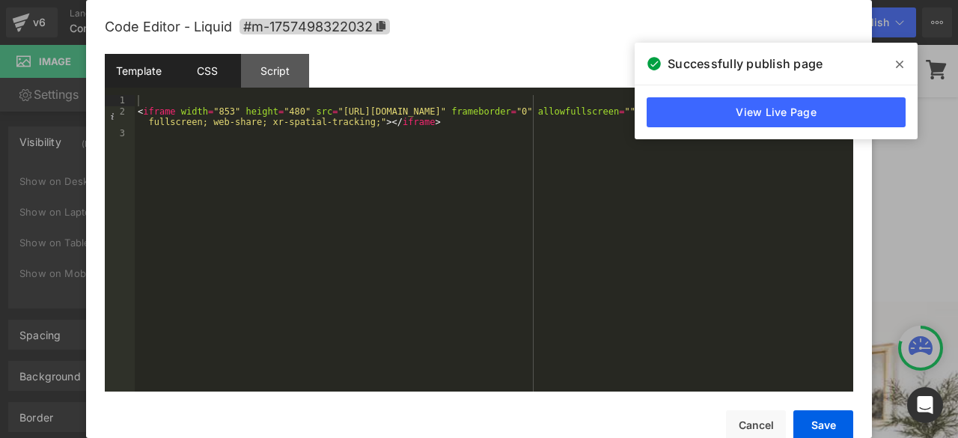
click at [214, 70] on div "CSS" at bounding box center [207, 71] width 68 height 34
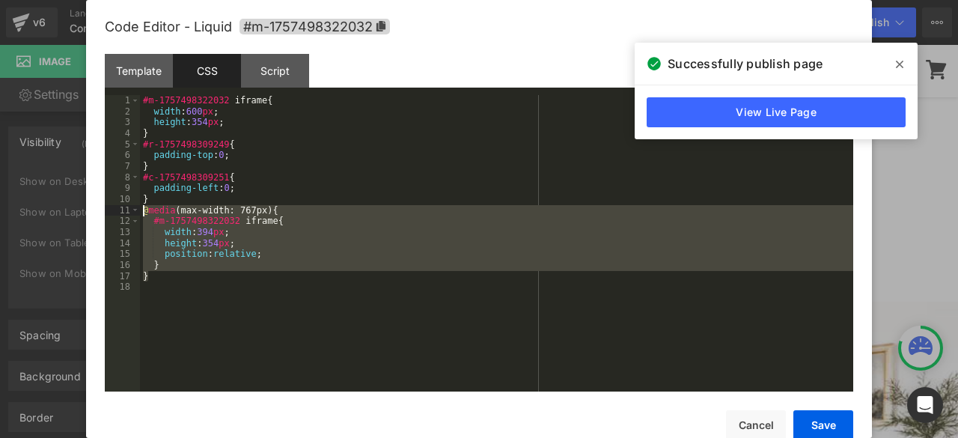
drag, startPoint x: 152, startPoint y: 278, endPoint x: 139, endPoint y: 213, distance: 66.4
click at [139, 213] on pre "1 2 3 4 5 6 7 8 9 10 11 12 13 14 15 16 17 18 #m-1757498322032 iframe { width : …" at bounding box center [479, 243] width 749 height 296
click at [181, 273] on div "#m-1757498322032 iframe { width : 600 px ; height : 354 px ; } #r-1757498309249…" at bounding box center [496, 243] width 713 height 296
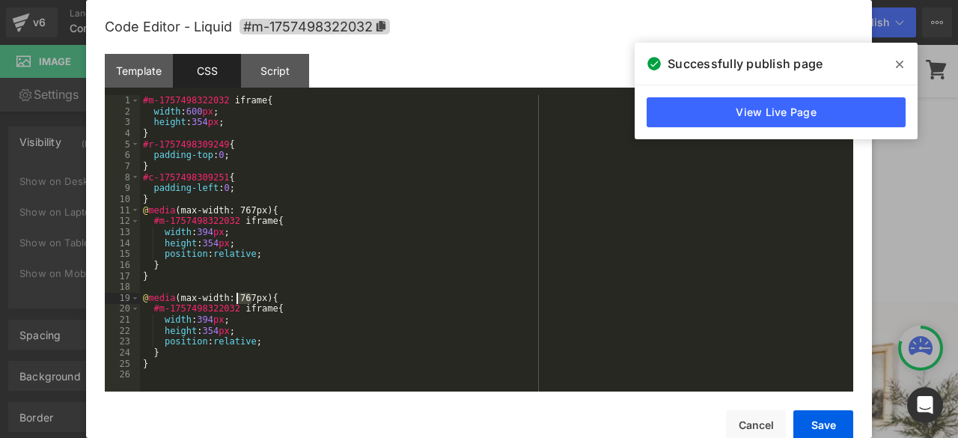
drag, startPoint x: 251, startPoint y: 299, endPoint x: 236, endPoint y: 295, distance: 15.6
click at [236, 295] on div "#m-1757498322032 iframe { width : 600 px ; height : 354 px ; } #r-1757498309249…" at bounding box center [496, 254] width 713 height 318
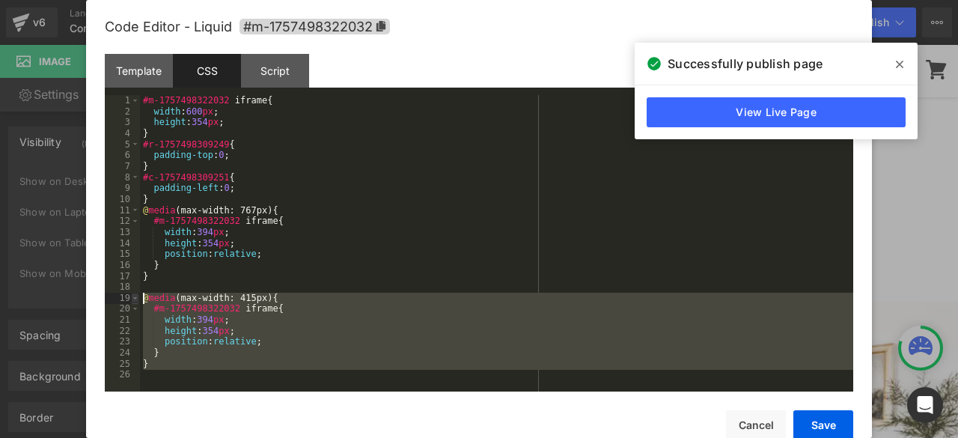
drag, startPoint x: 171, startPoint y: 371, endPoint x: 138, endPoint y: 299, distance: 79.1
click at [138, 299] on pre "1 2 3 4 5 6 7 8 9 10 11 12 13 14 15 16 17 18 19 20 21 22 23 24 25 26 #m-1757498…" at bounding box center [479, 243] width 749 height 296
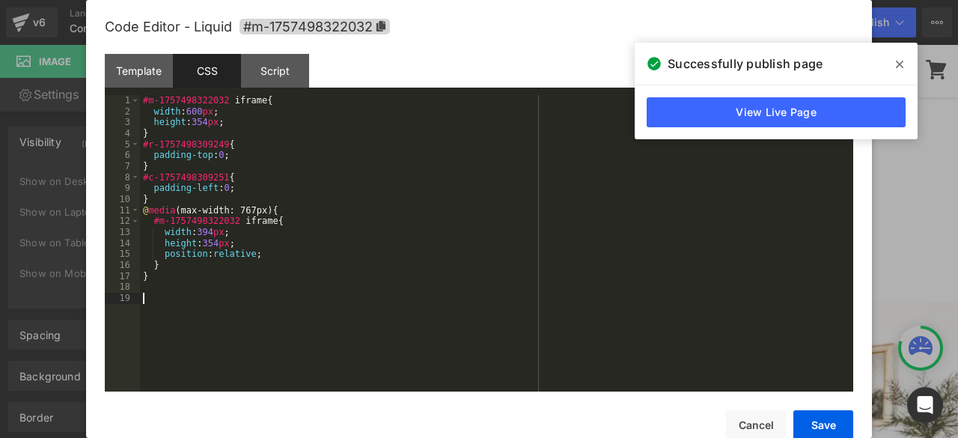
click at [894, 61] on span at bounding box center [900, 64] width 24 height 24
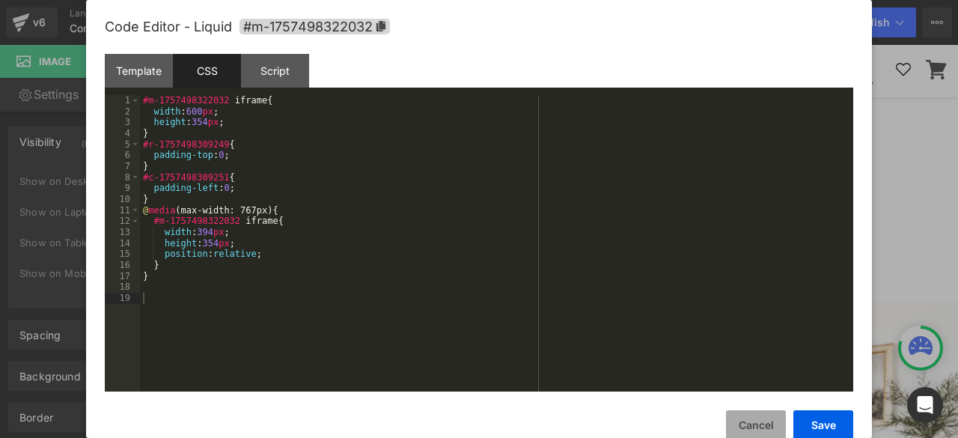
click at [752, 420] on button "Cancel" at bounding box center [756, 425] width 60 height 30
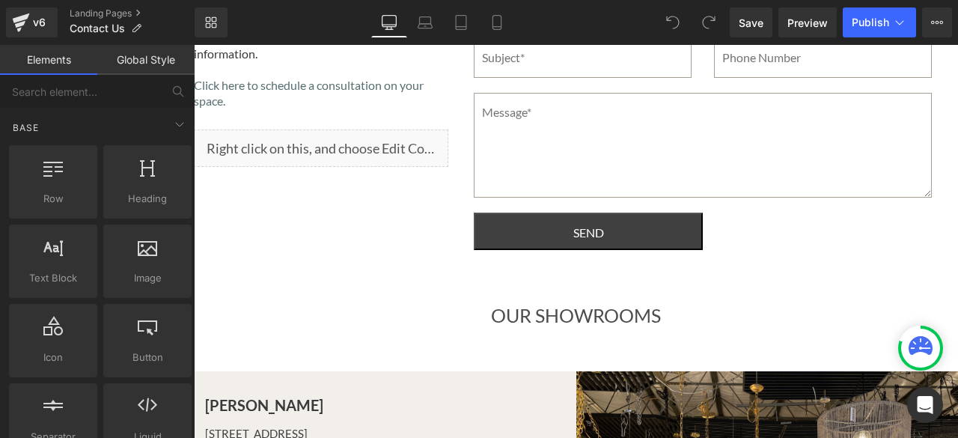
scroll to position [211, 0]
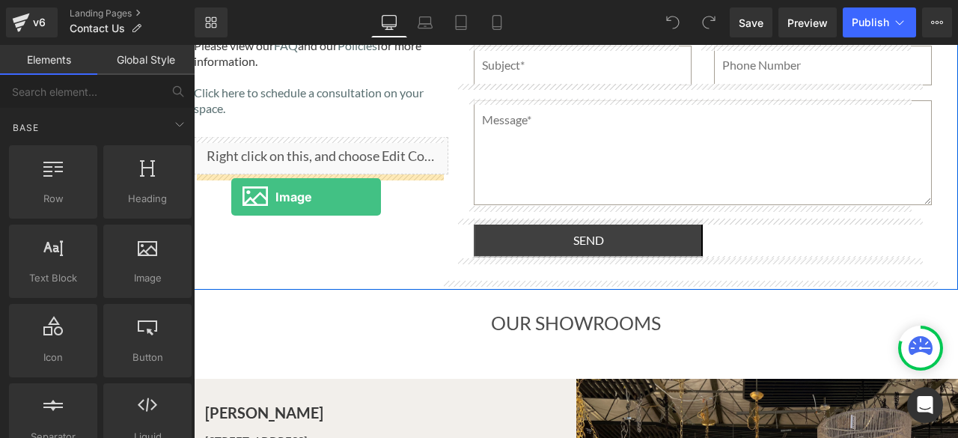
drag, startPoint x: 335, startPoint y: 314, endPoint x: 231, endPoint y: 197, distance: 155.9
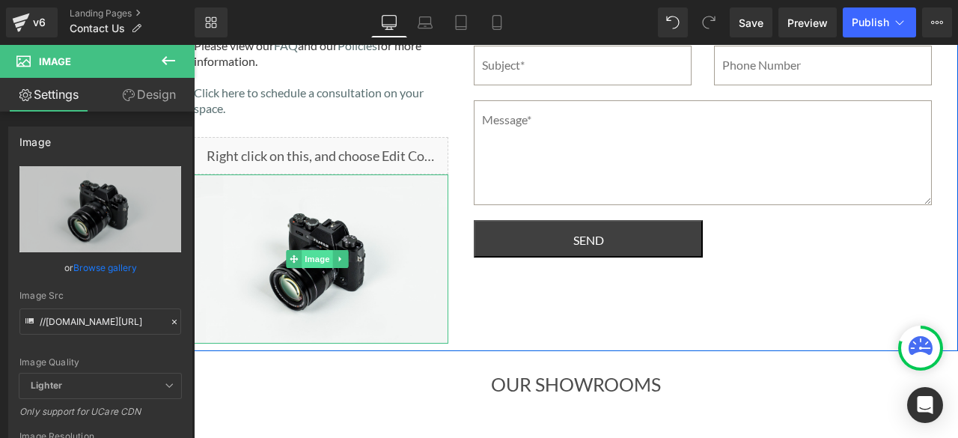
click at [312, 255] on span "Image" at bounding box center [317, 259] width 31 height 18
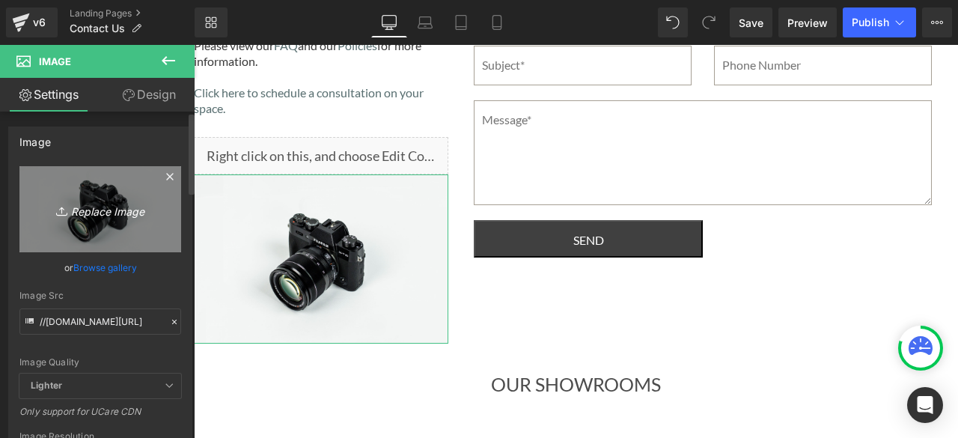
click at [103, 207] on icon "Replace Image" at bounding box center [100, 209] width 120 height 19
type input "C:\fakepath\downloadshowroomimagelightdesign.avif"
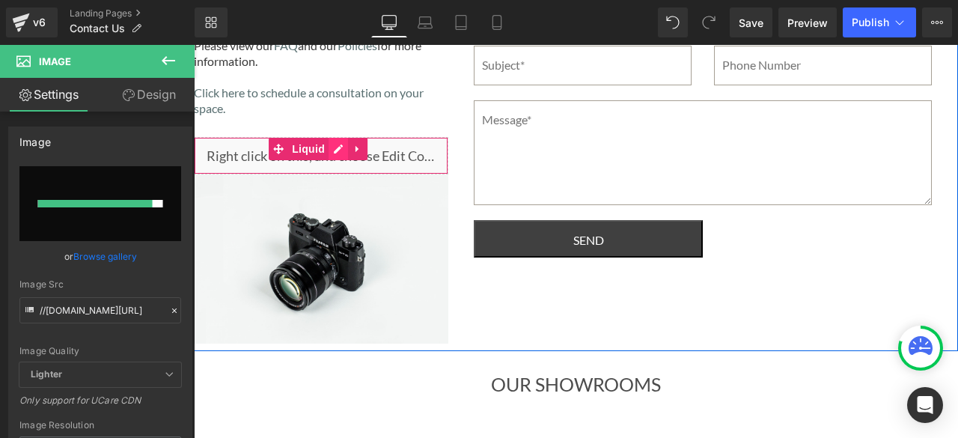
type input "https://ucarecdn.com/060bd204-5309-4171-a8f5-594533b1a4c7/-/format/auto/-/previ…"
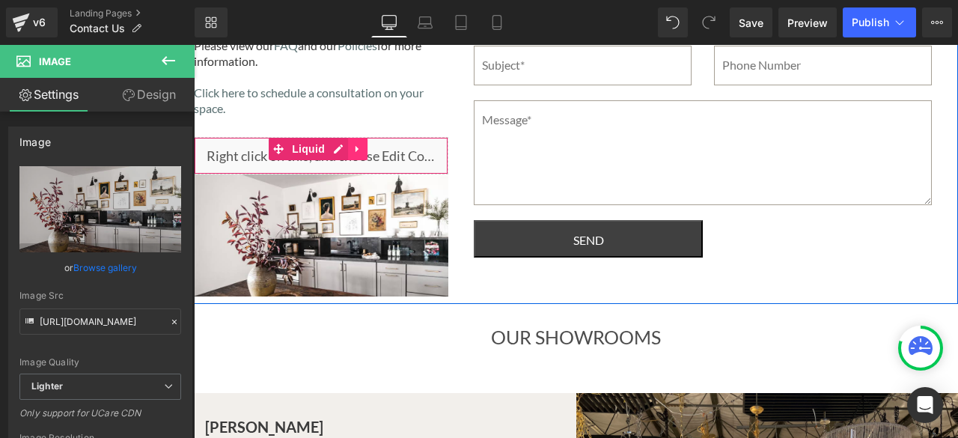
click at [356, 147] on icon "Main content" at bounding box center [357, 149] width 3 height 7
click at [368, 149] on icon "Main content" at bounding box center [367, 149] width 10 height 10
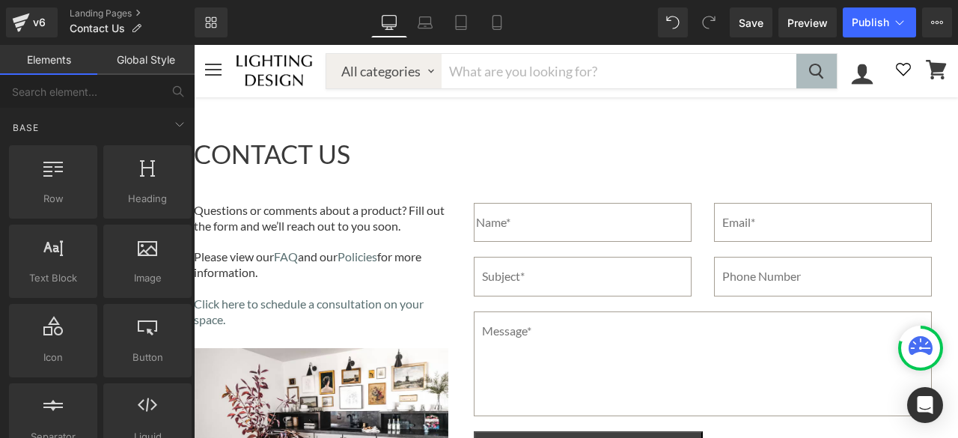
scroll to position [511, 0]
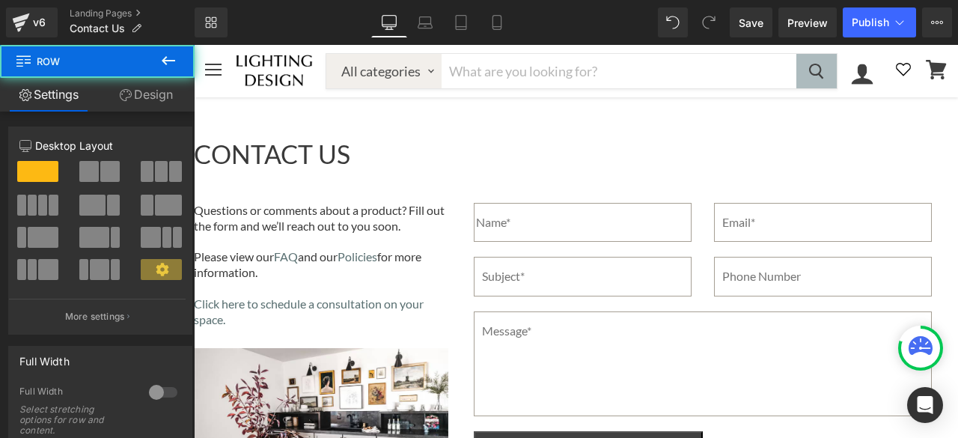
scroll to position [0, 0]
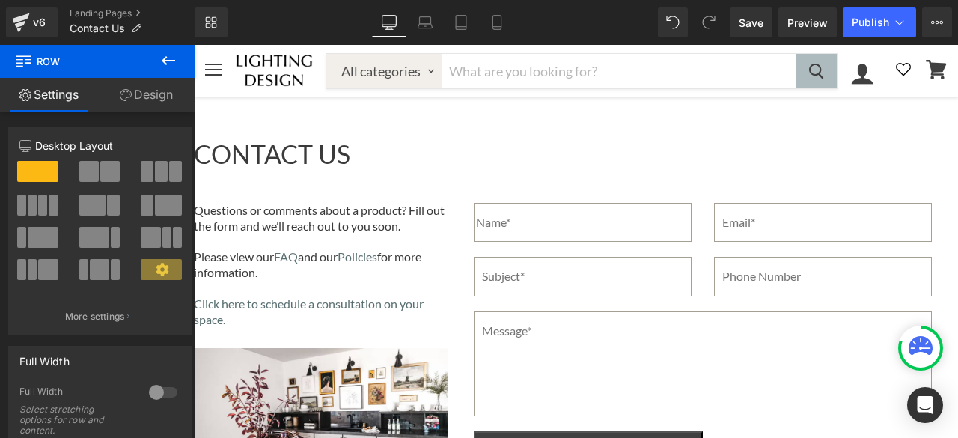
click at [149, 101] on link "Design" at bounding box center [145, 95] width 97 height 34
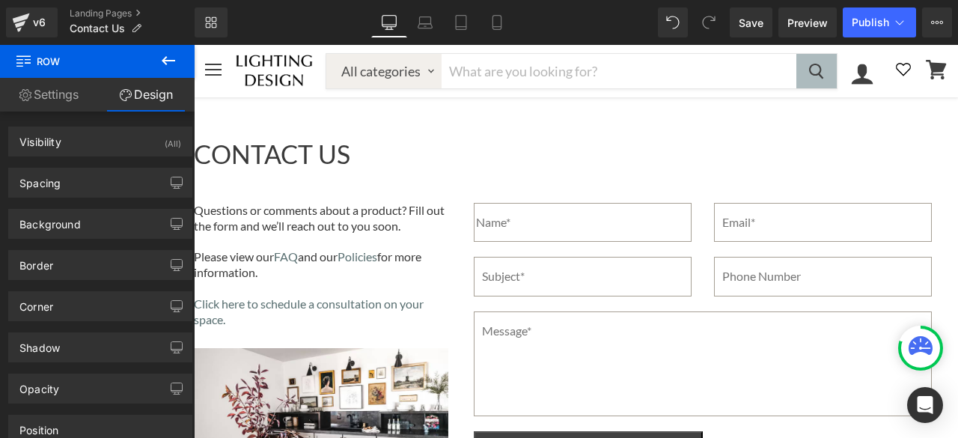
click at [32, 99] on link "Settings" at bounding box center [48, 95] width 97 height 34
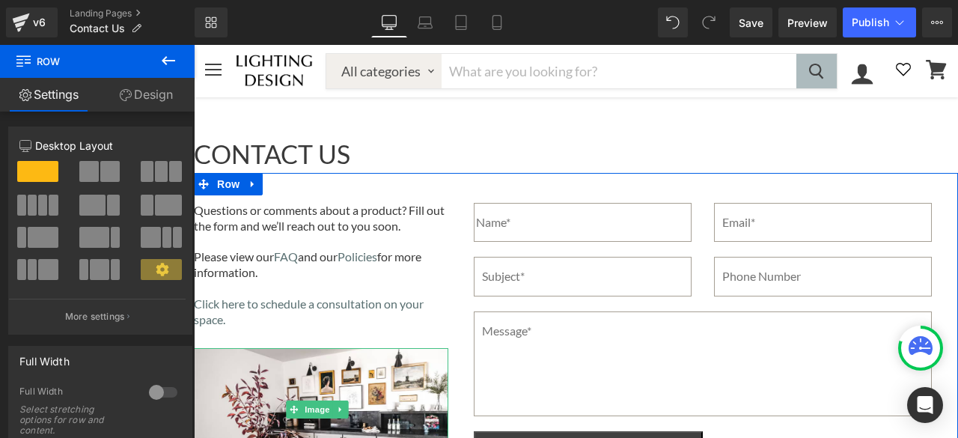
scroll to position [211, 0]
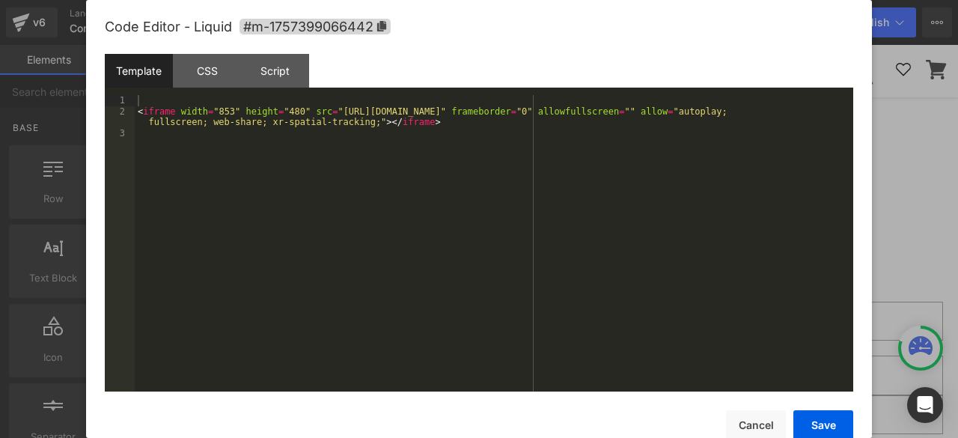
click at [194, 45] on link "Main content" at bounding box center [194, 45] width 0 height 0
click at [374, 150] on div "< iframe width = "853" height = "480" src = "[URL][DOMAIN_NAME]" frameborder = …" at bounding box center [494, 254] width 719 height 318
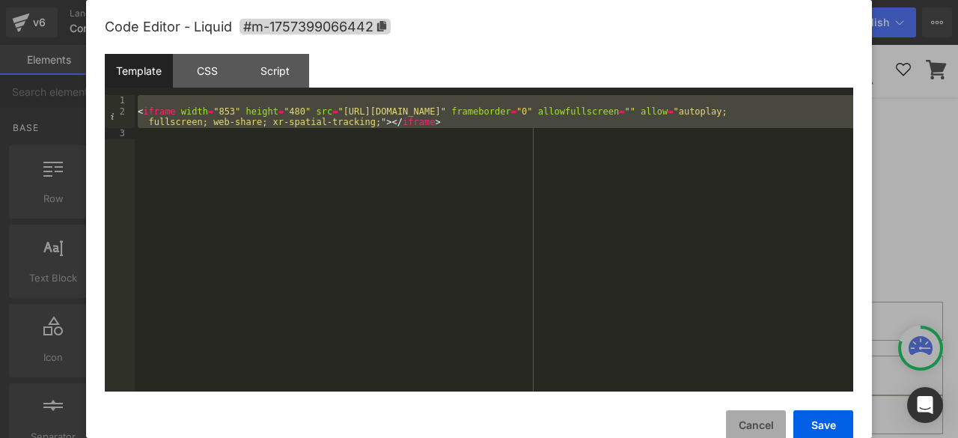
click at [755, 425] on button "Cancel" at bounding box center [756, 425] width 60 height 30
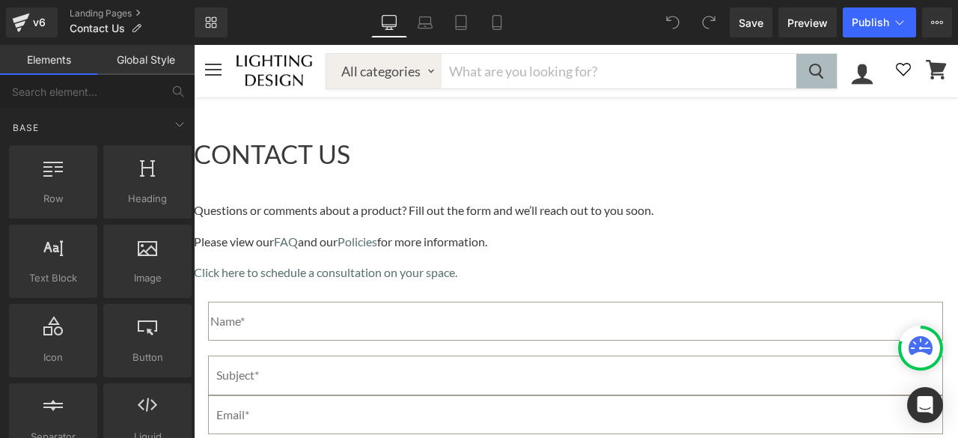
scroll to position [449, 0]
click at [194, 45] on span "Row" at bounding box center [194, 45] width 0 height 0
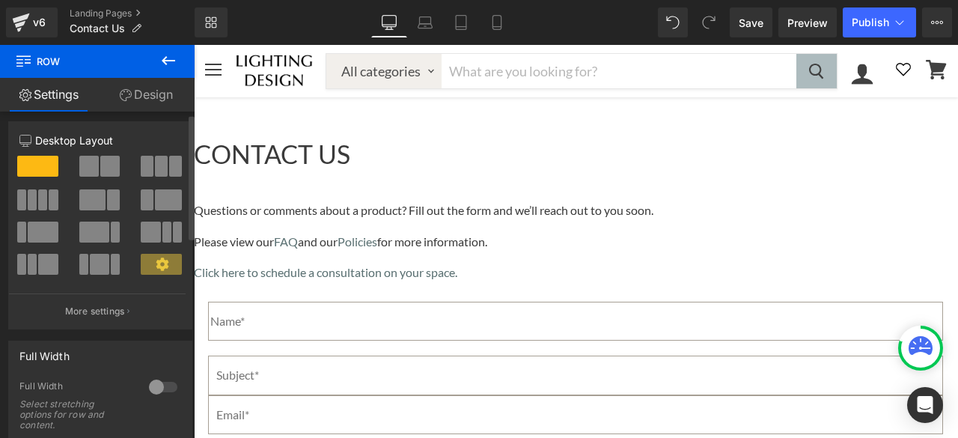
scroll to position [0, 0]
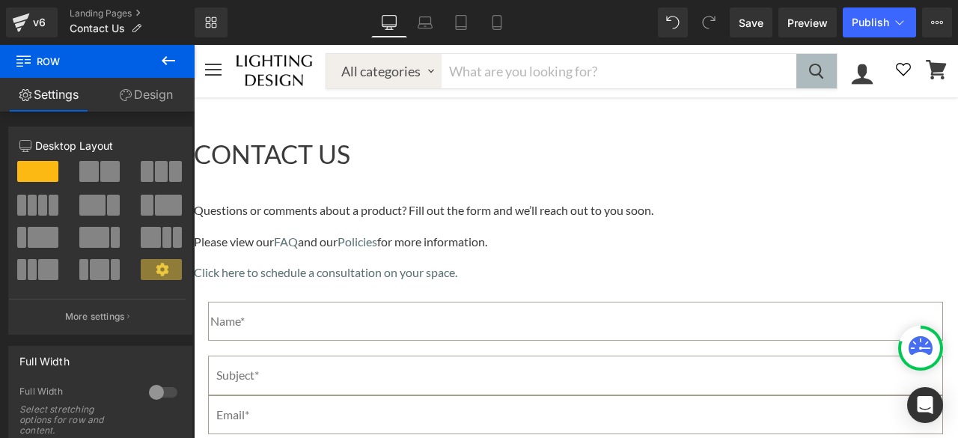
click at [151, 92] on link "Design" at bounding box center [145, 95] width 97 height 34
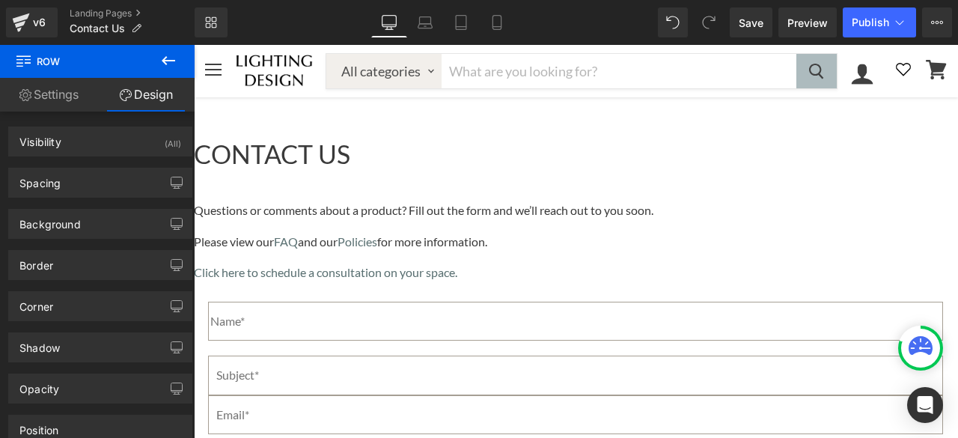
scroll to position [225, 0]
click at [194, 45] on icon "Main content" at bounding box center [194, 45] width 0 height 0
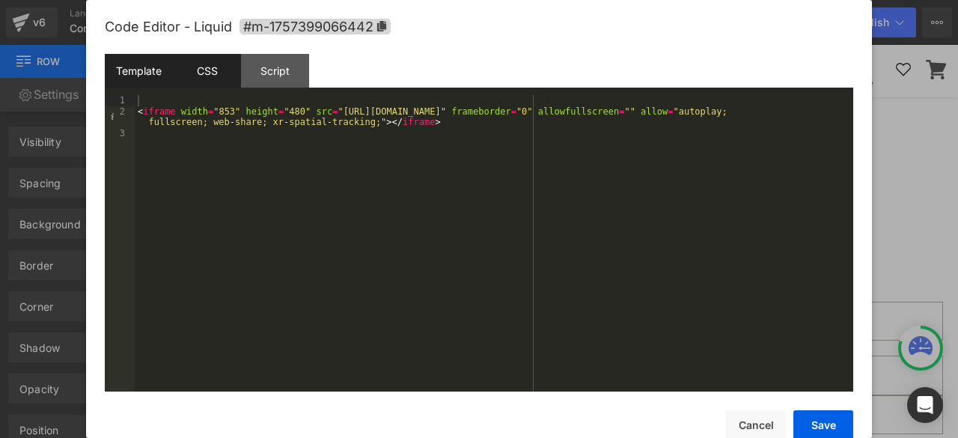
click at [213, 68] on div "CSS" at bounding box center [207, 71] width 68 height 34
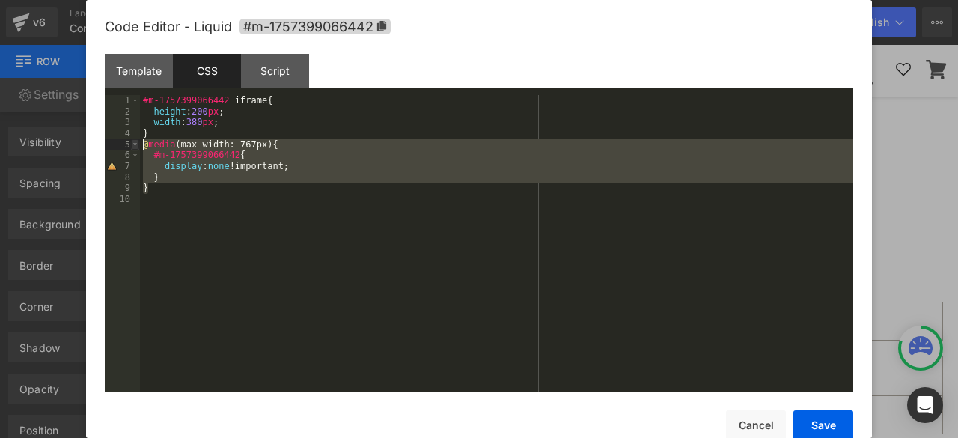
drag, startPoint x: 159, startPoint y: 192, endPoint x: 138, endPoint y: 148, distance: 48.9
click at [138, 148] on pre "1 2 3 4 5 6 7 8 9 10 #m-1757399066442 iframe { height : 200 px ; width : 380 px…" at bounding box center [479, 243] width 749 height 296
click at [175, 213] on div "#m-1757399066442 iframe { height : 200 px ; width : 380 px ; } @ media (max-wid…" at bounding box center [496, 254] width 713 height 318
